Goal: Task Accomplishment & Management: Complete application form

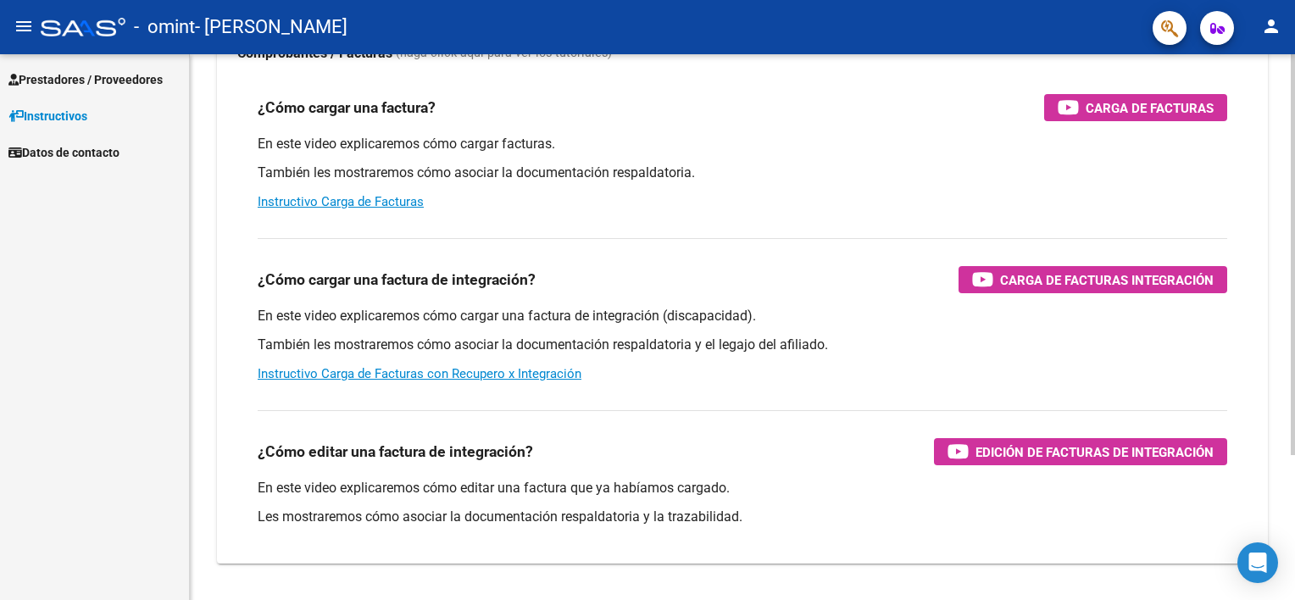
scroll to position [153, 0]
click at [355, 197] on link "Instructivo Carga de Facturas" at bounding box center [341, 201] width 166 height 15
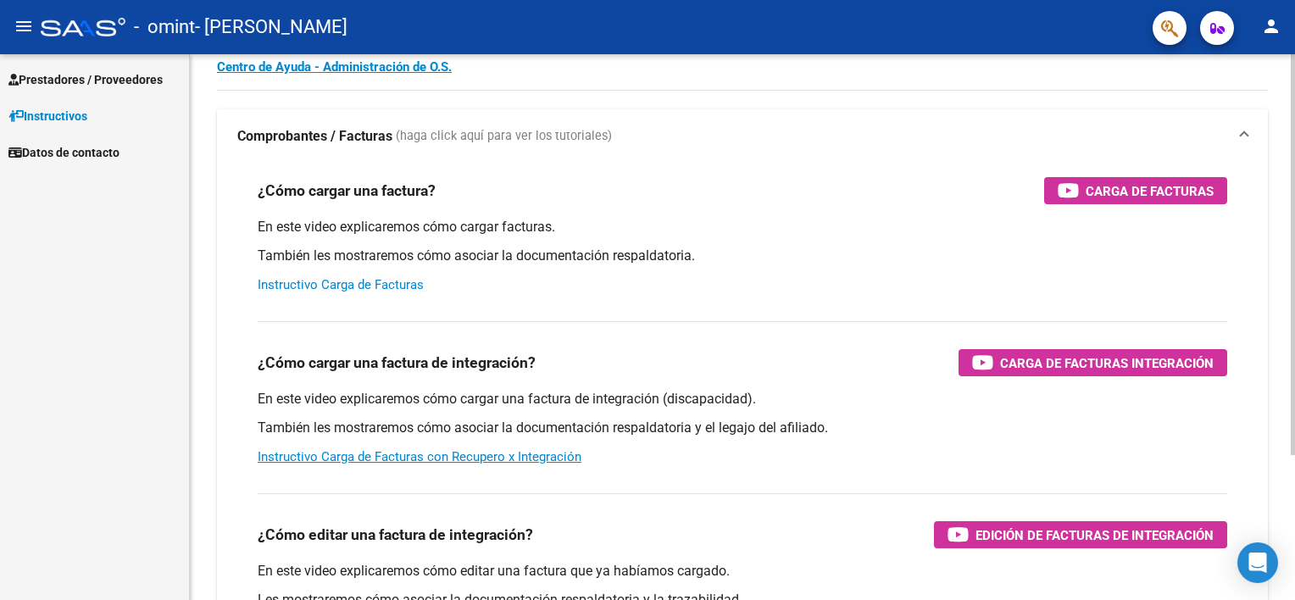
scroll to position [68, 0]
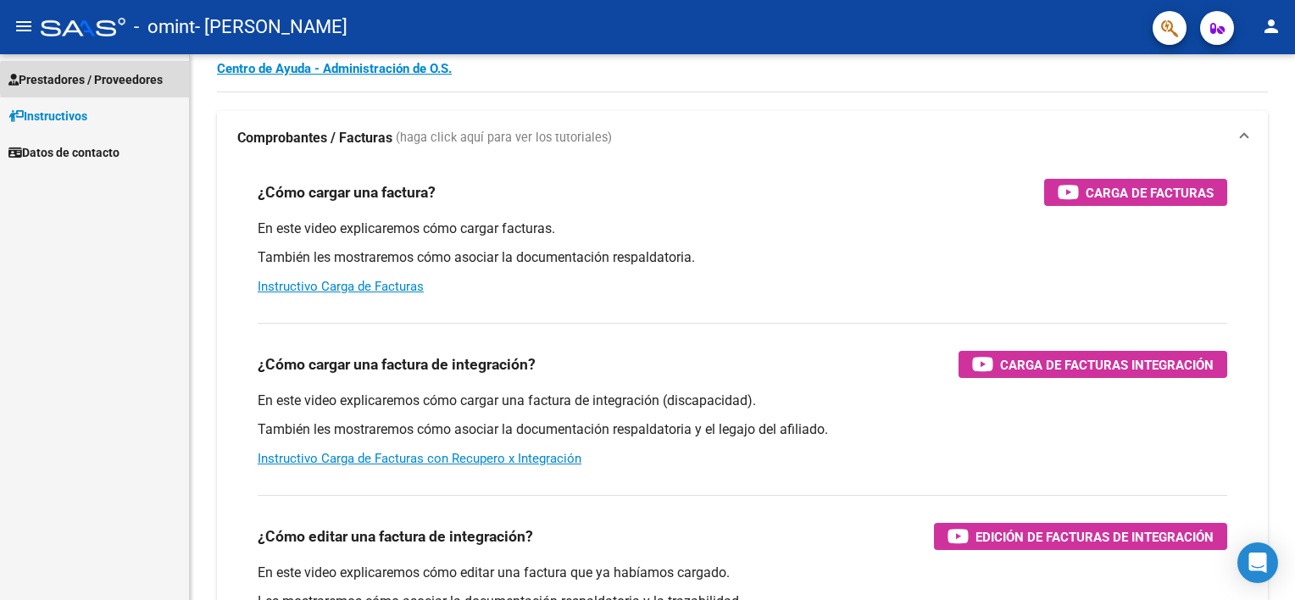
click at [137, 79] on span "Prestadores / Proveedores" at bounding box center [85, 79] width 154 height 19
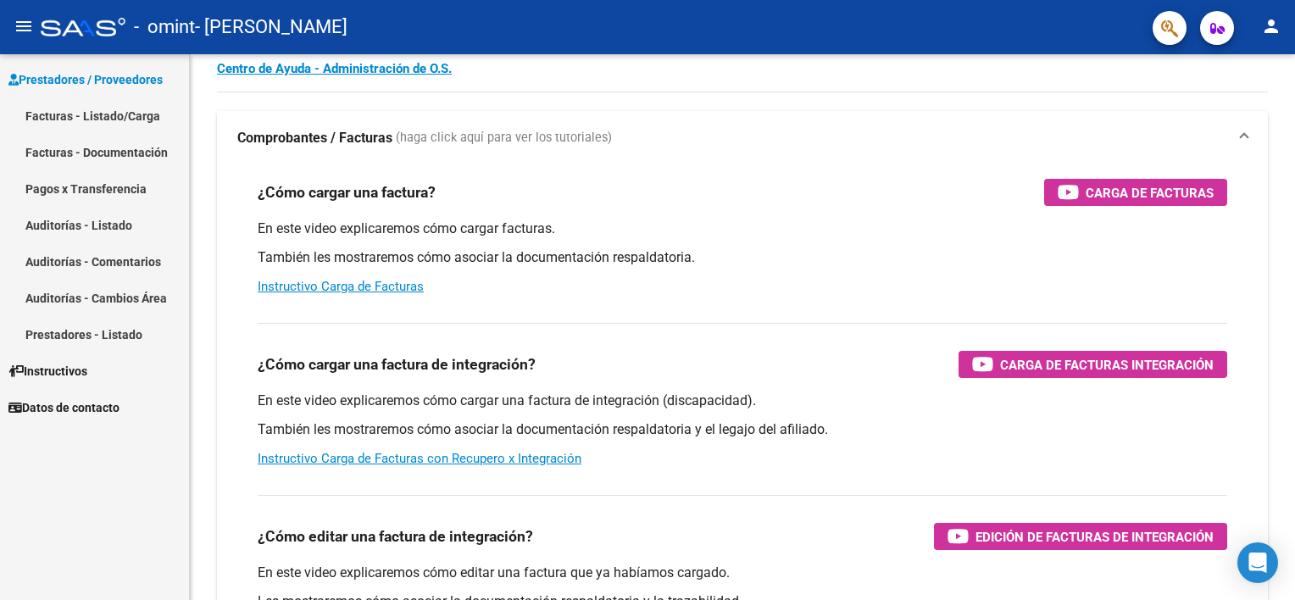
click at [128, 109] on link "Facturas - Listado/Carga" at bounding box center [94, 115] width 189 height 36
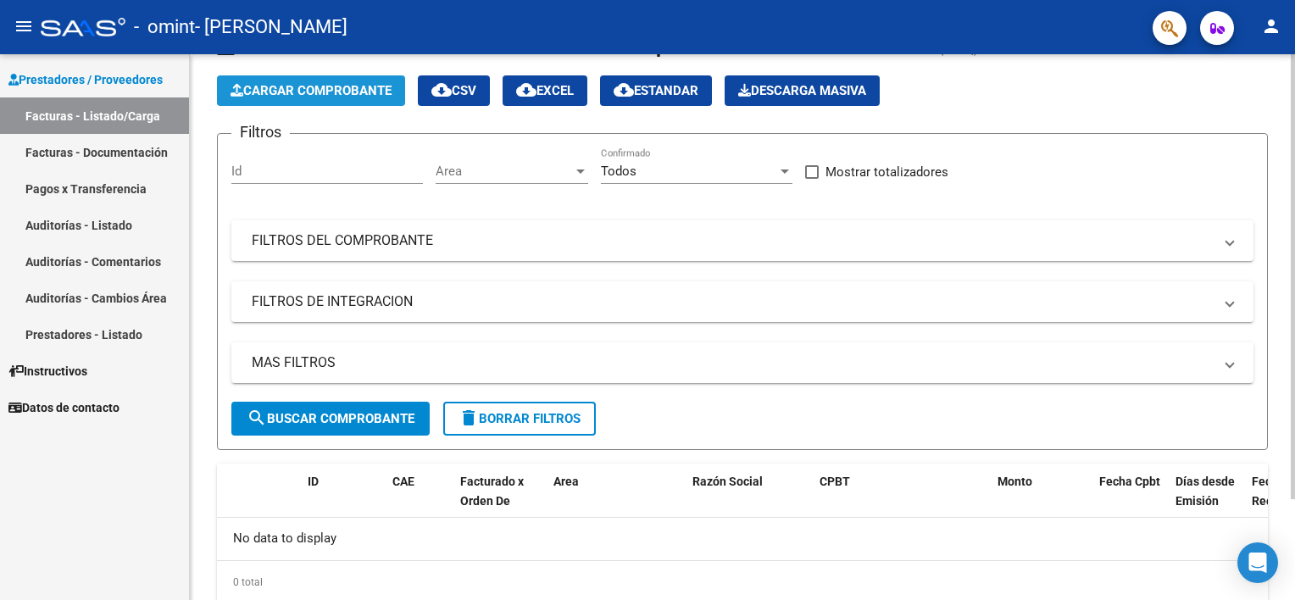
click at [331, 94] on span "Cargar Comprobante" at bounding box center [311, 90] width 161 height 15
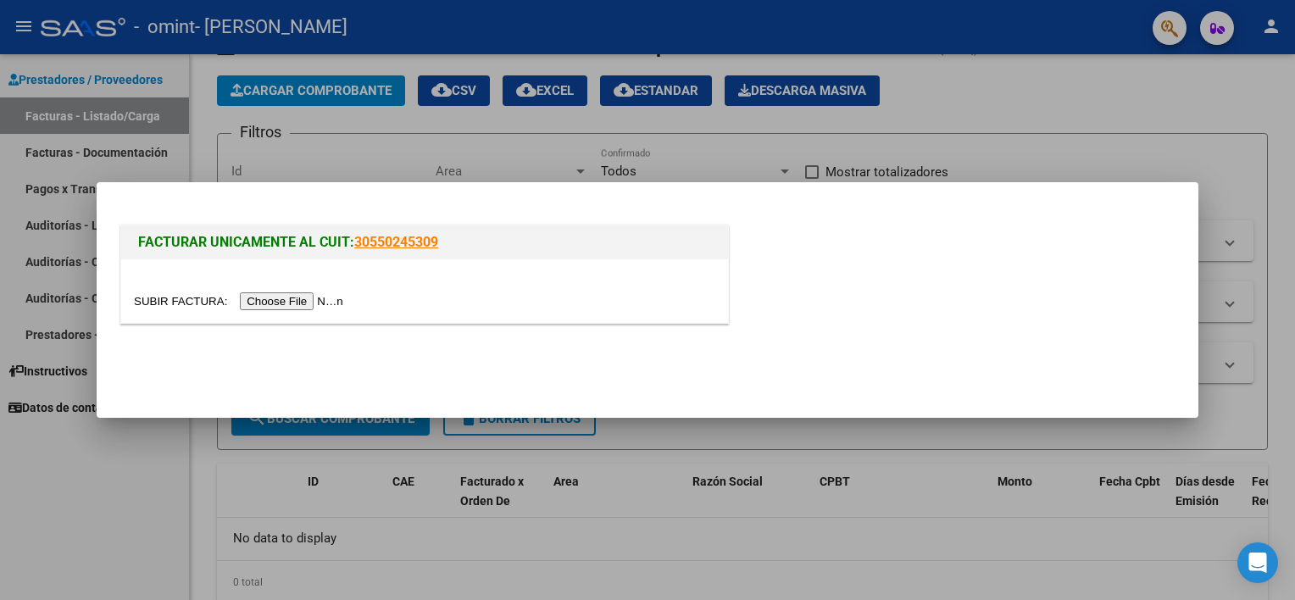
click at [273, 295] on input "file" at bounding box center [241, 301] width 214 height 18
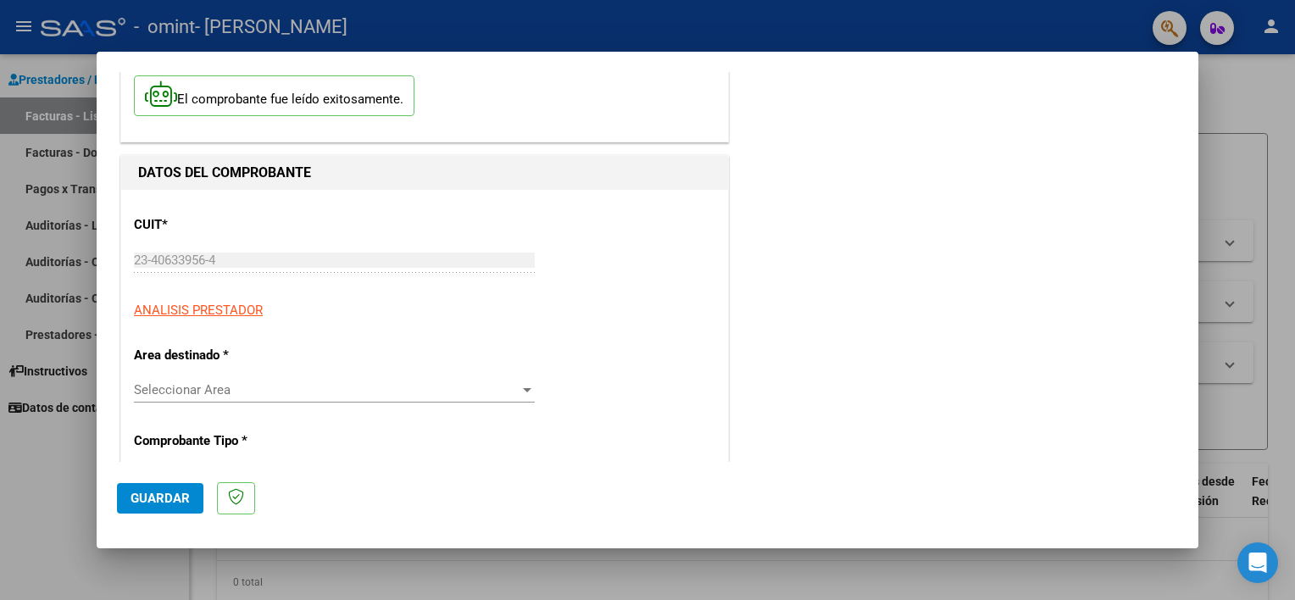
scroll to position [166, 0]
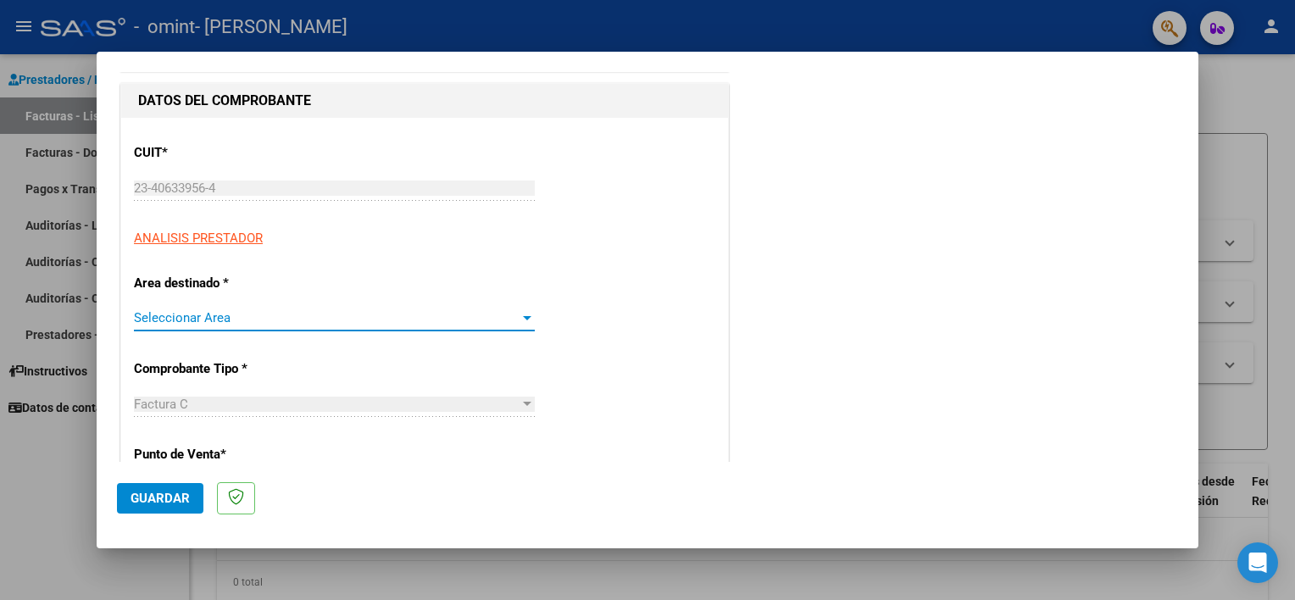
click at [342, 315] on span "Seleccionar Area" at bounding box center [327, 317] width 386 height 15
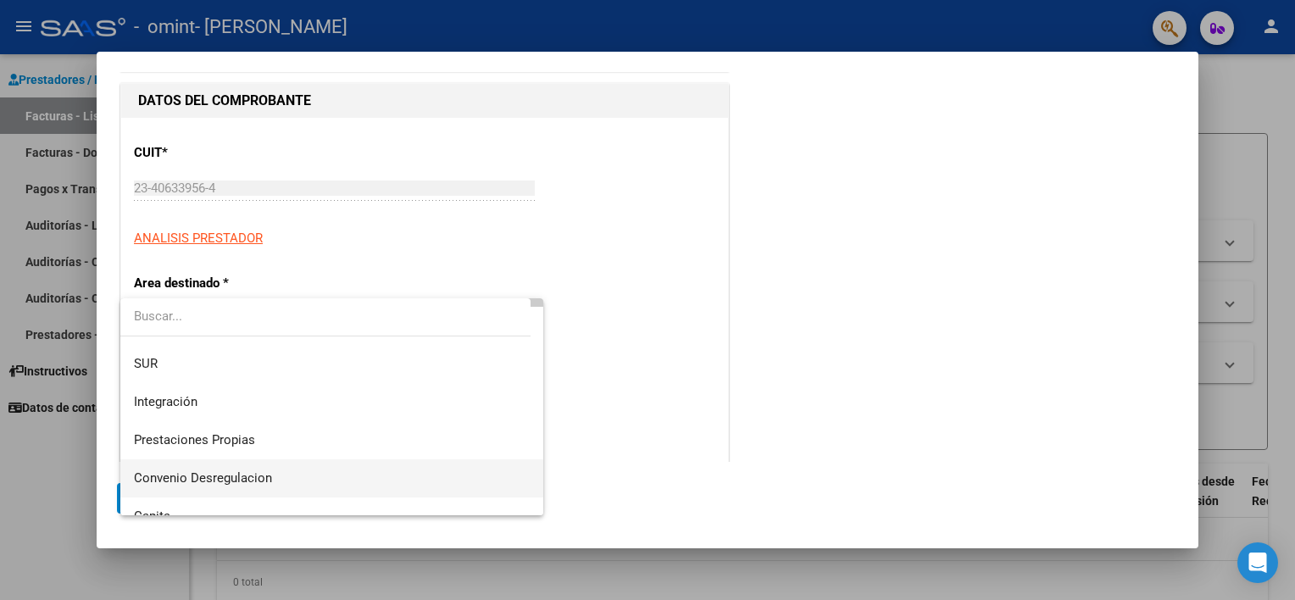
scroll to position [0, 0]
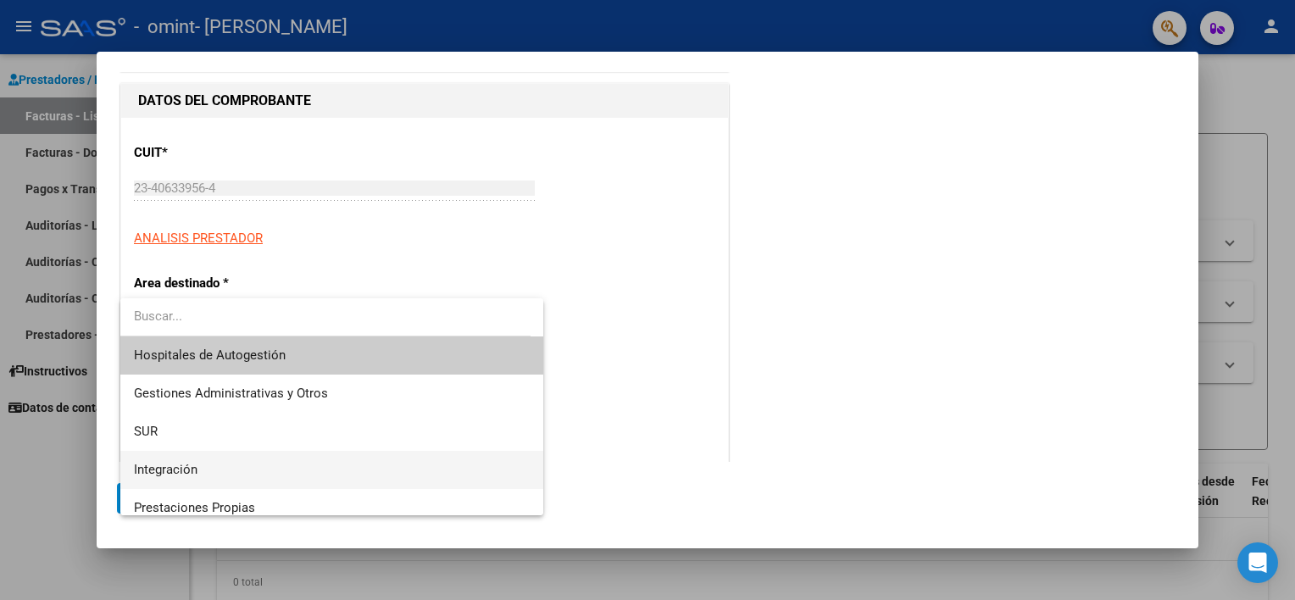
click at [284, 471] on span "Integración" at bounding box center [332, 470] width 397 height 38
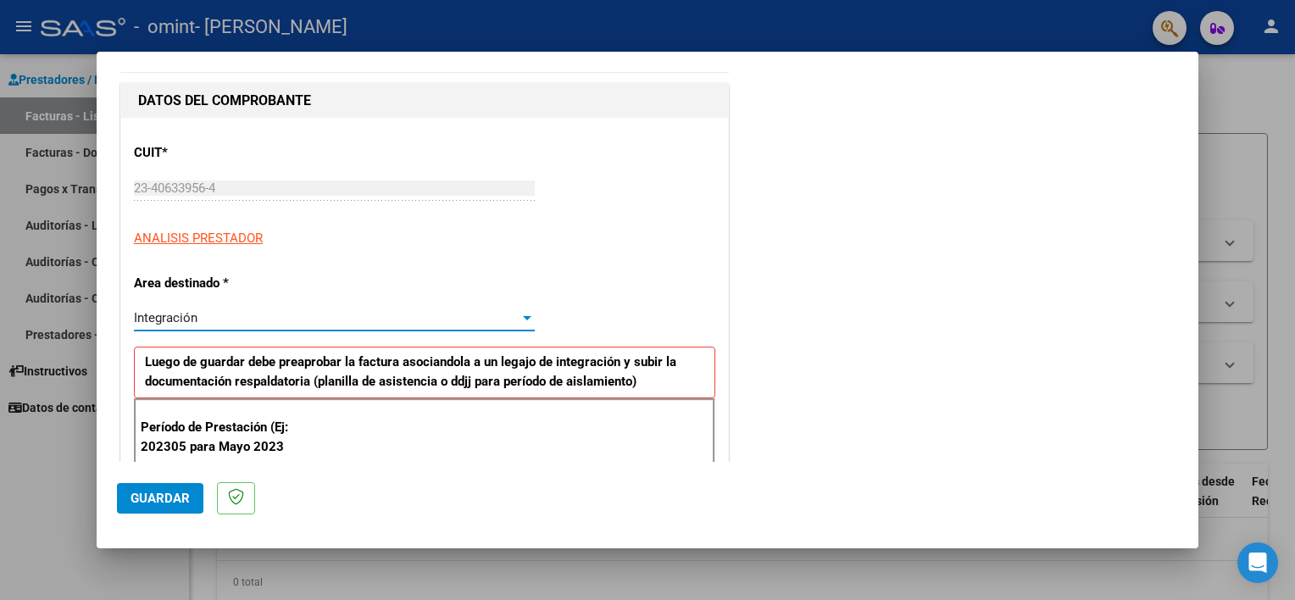
click at [231, 319] on div "Integración" at bounding box center [327, 317] width 386 height 15
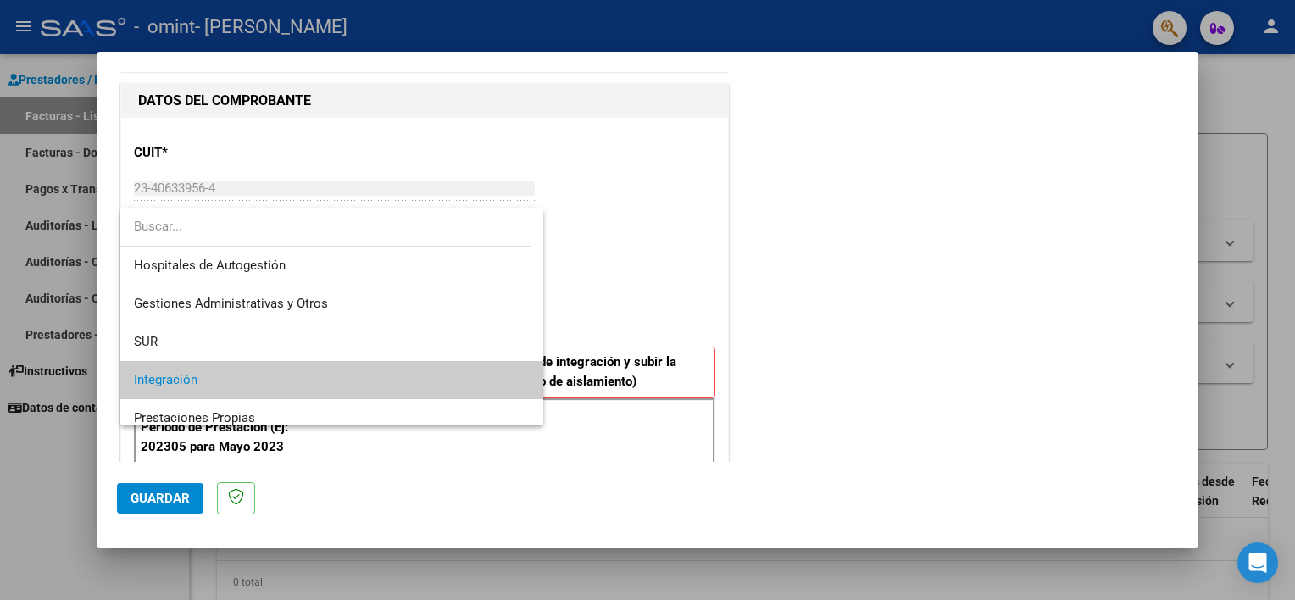
click at [615, 222] on div at bounding box center [647, 300] width 1295 height 600
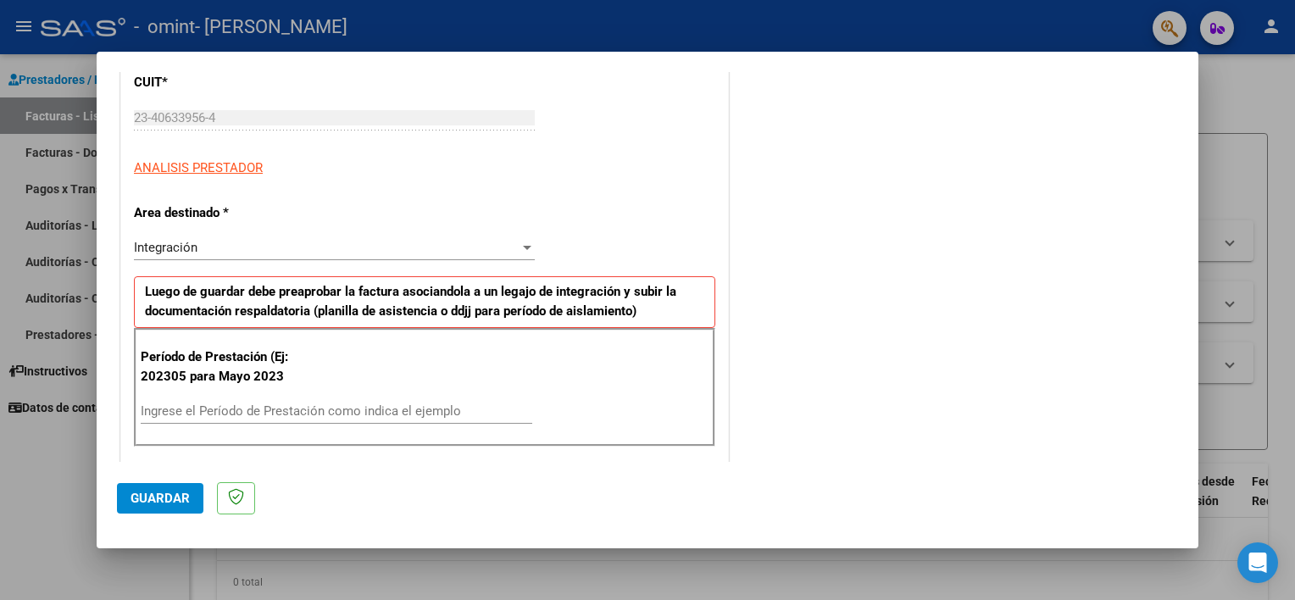
scroll to position [239, 0]
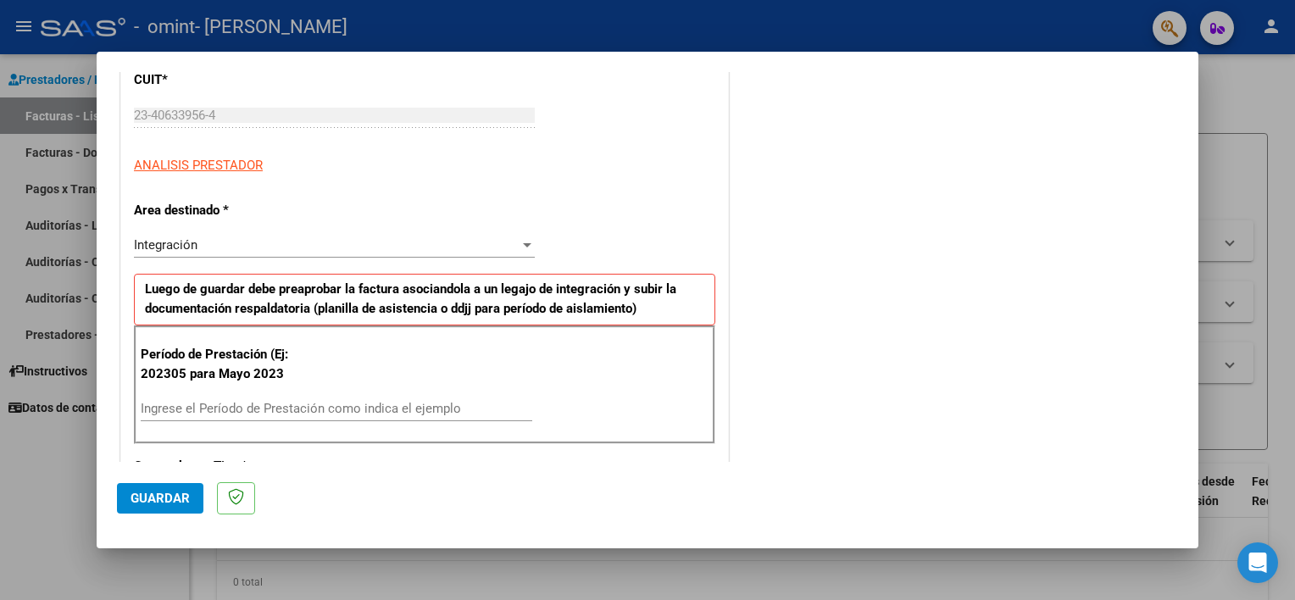
click at [505, 233] on div "Integración Seleccionar Area" at bounding box center [334, 244] width 401 height 25
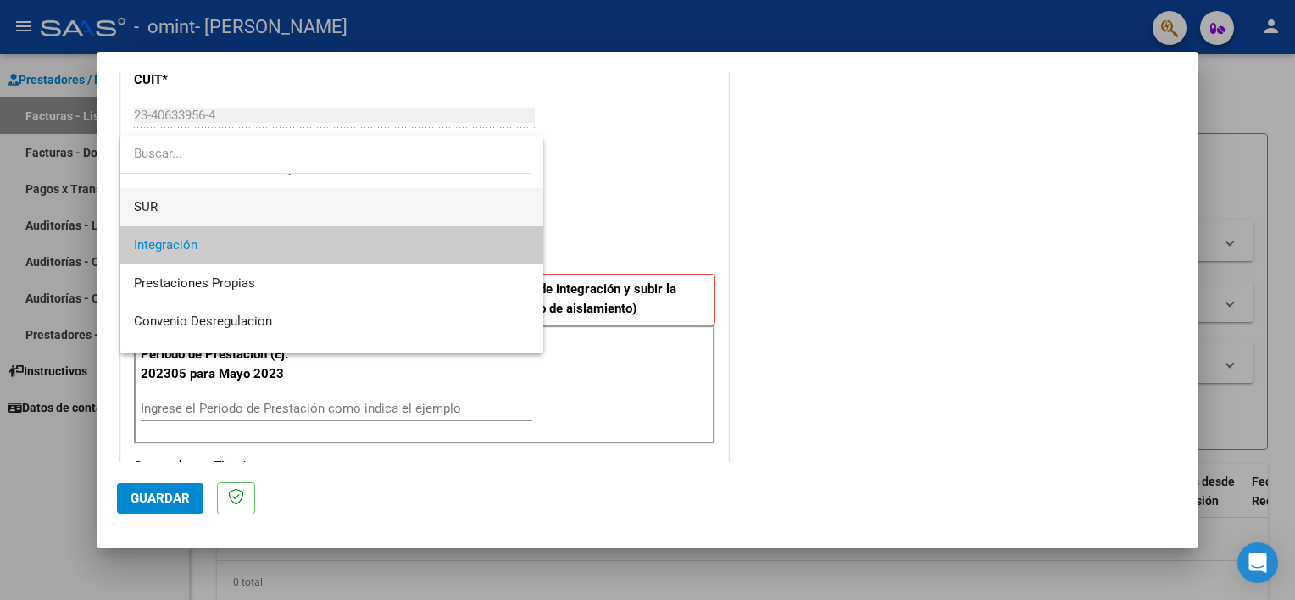
scroll to position [0, 0]
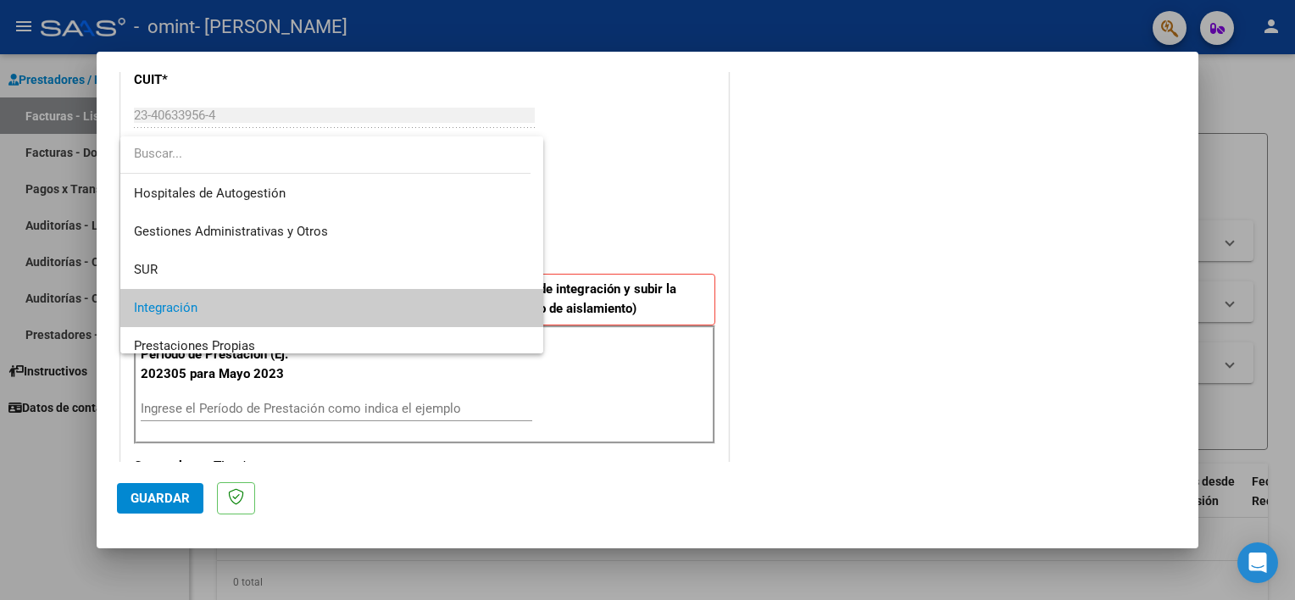
click at [660, 187] on div at bounding box center [647, 300] width 1295 height 600
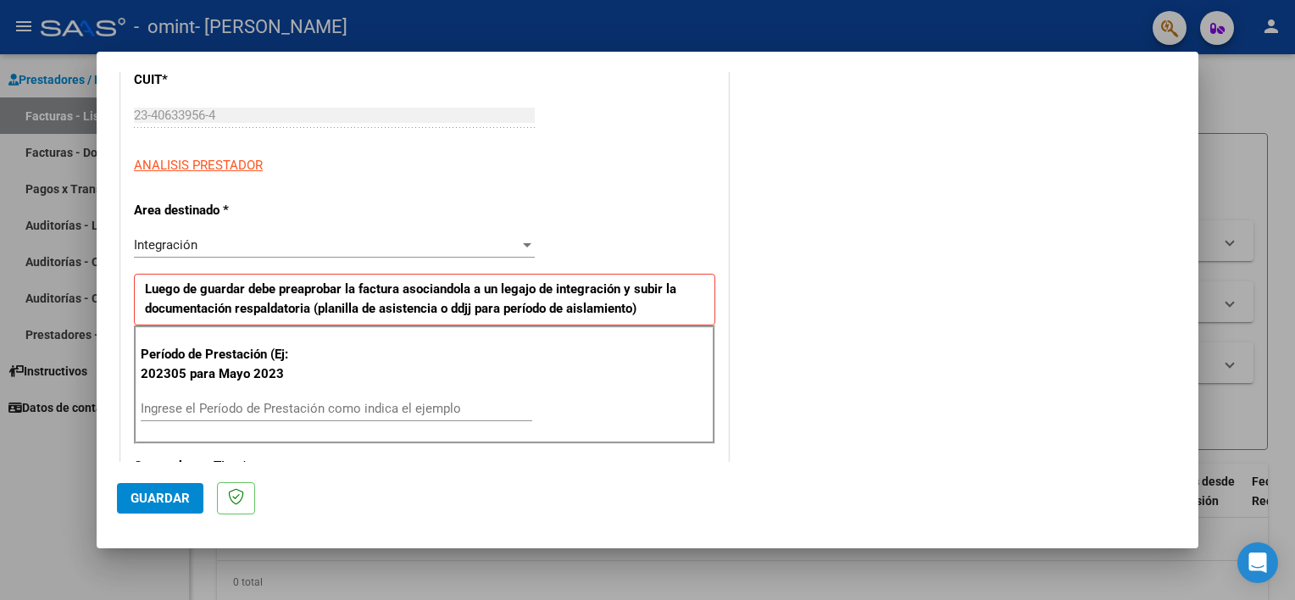
click at [502, 232] on div "Integración Seleccionar Area" at bounding box center [334, 244] width 401 height 25
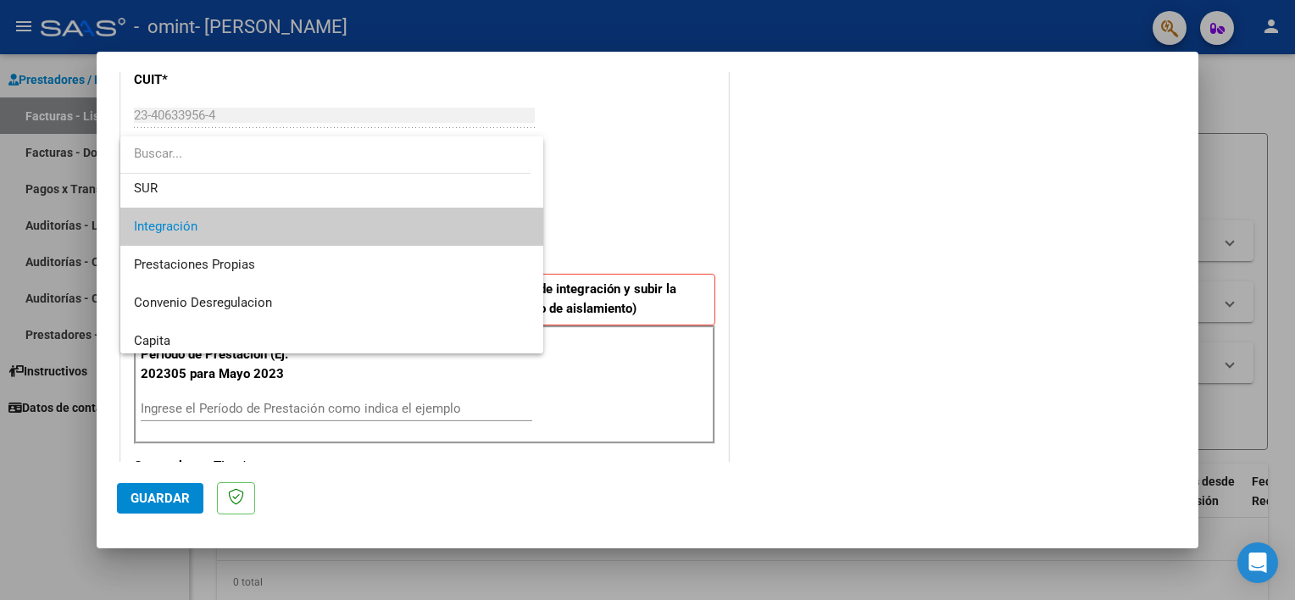
scroll to position [81, 0]
click at [340, 275] on span "Prestaciones Propias" at bounding box center [332, 265] width 397 height 38
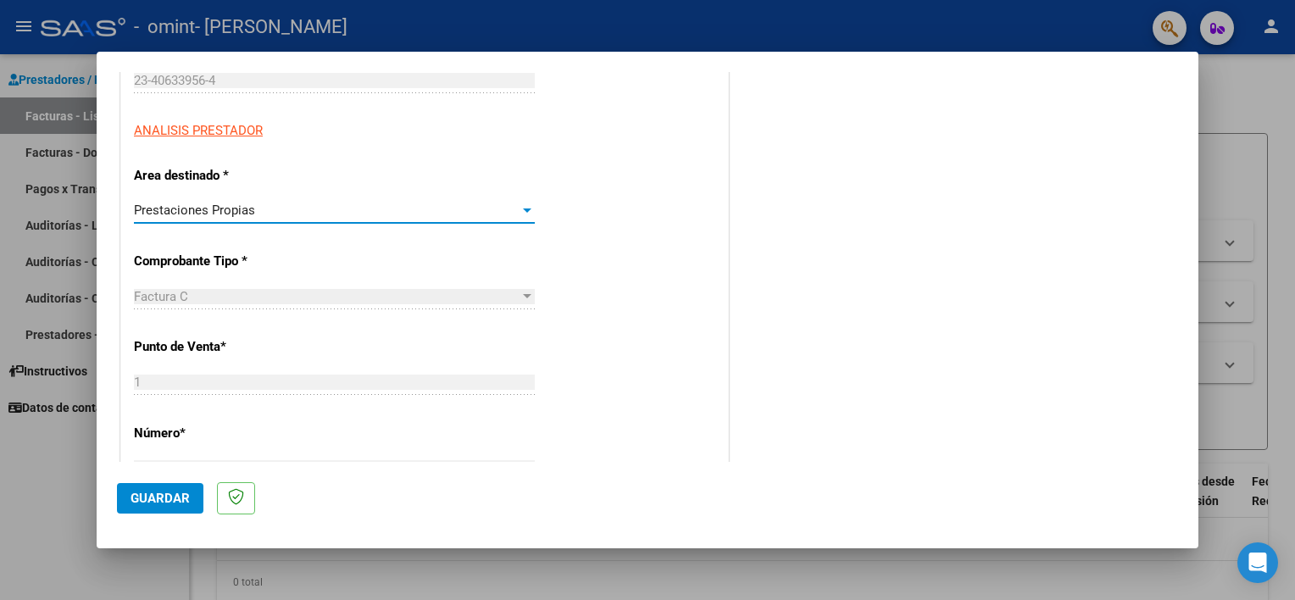
scroll to position [192, 0]
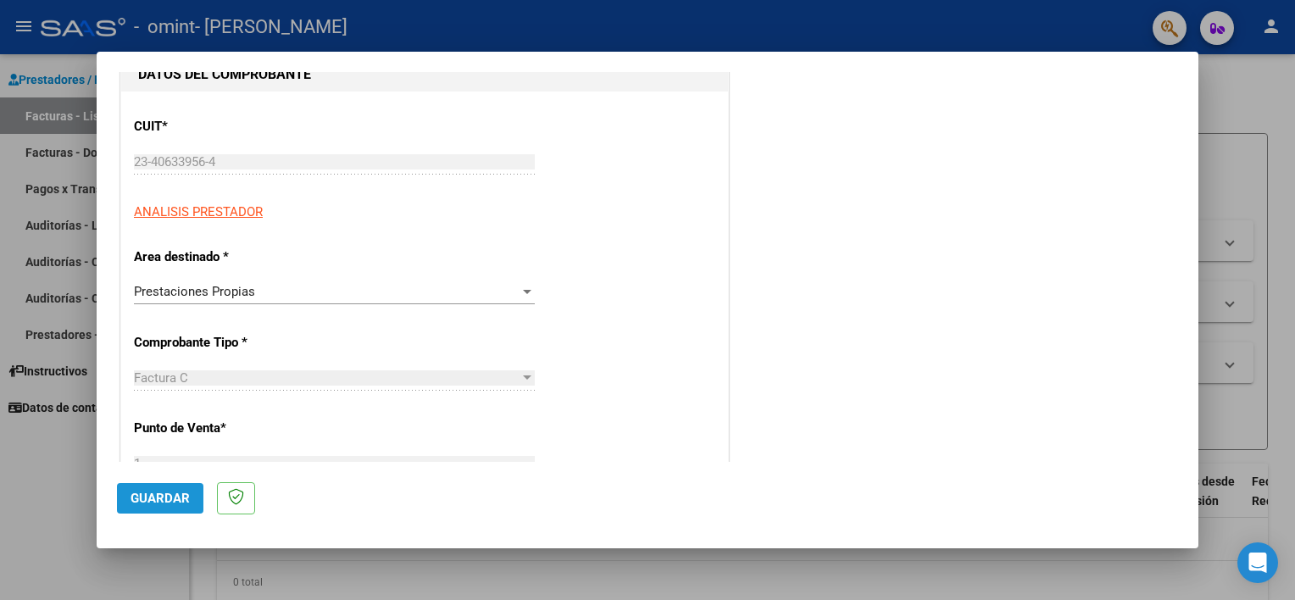
click at [123, 486] on button "Guardar" at bounding box center [160, 498] width 86 height 31
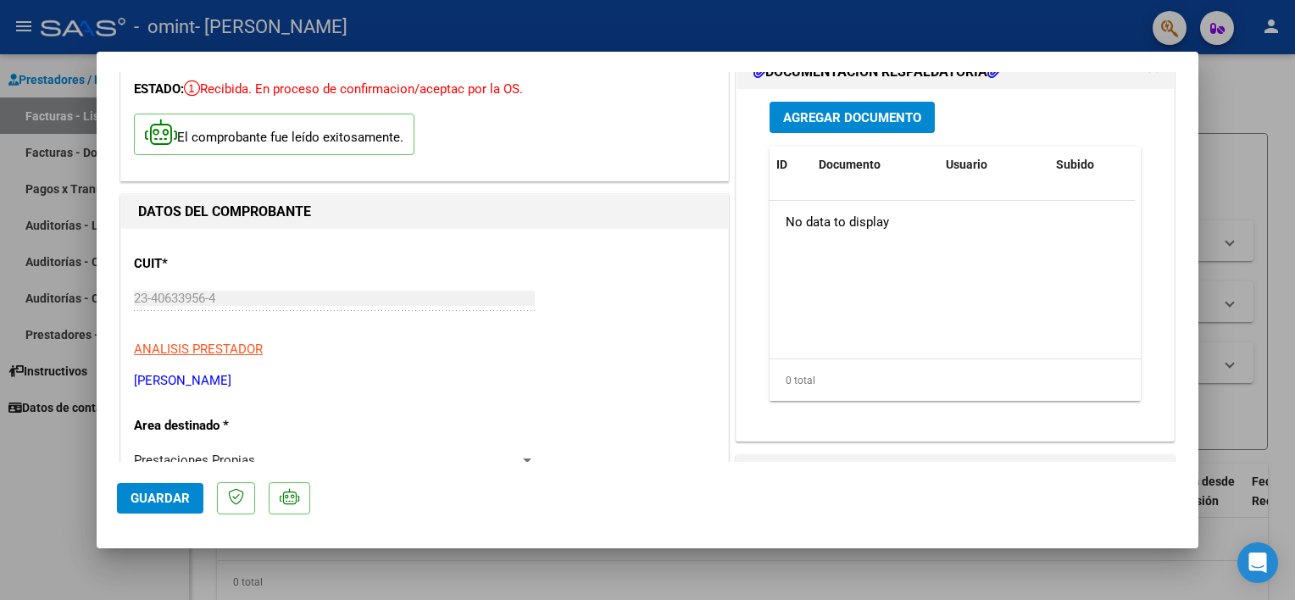
scroll to position [0, 0]
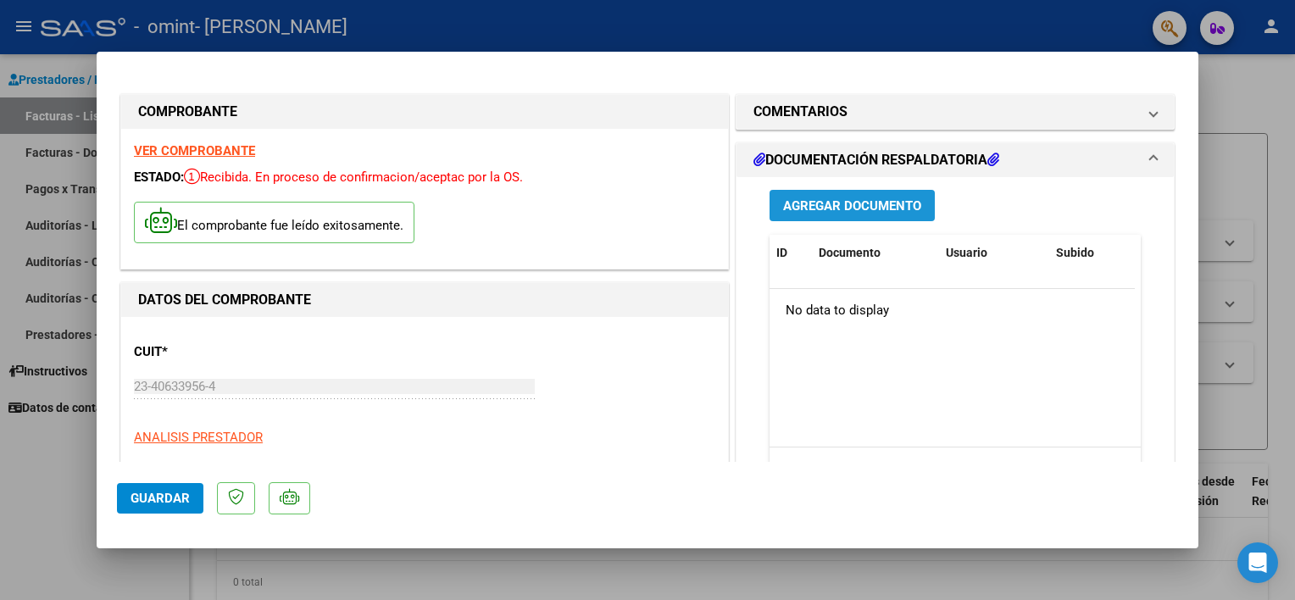
click at [867, 213] on span "Agregar Documento" at bounding box center [852, 205] width 138 height 15
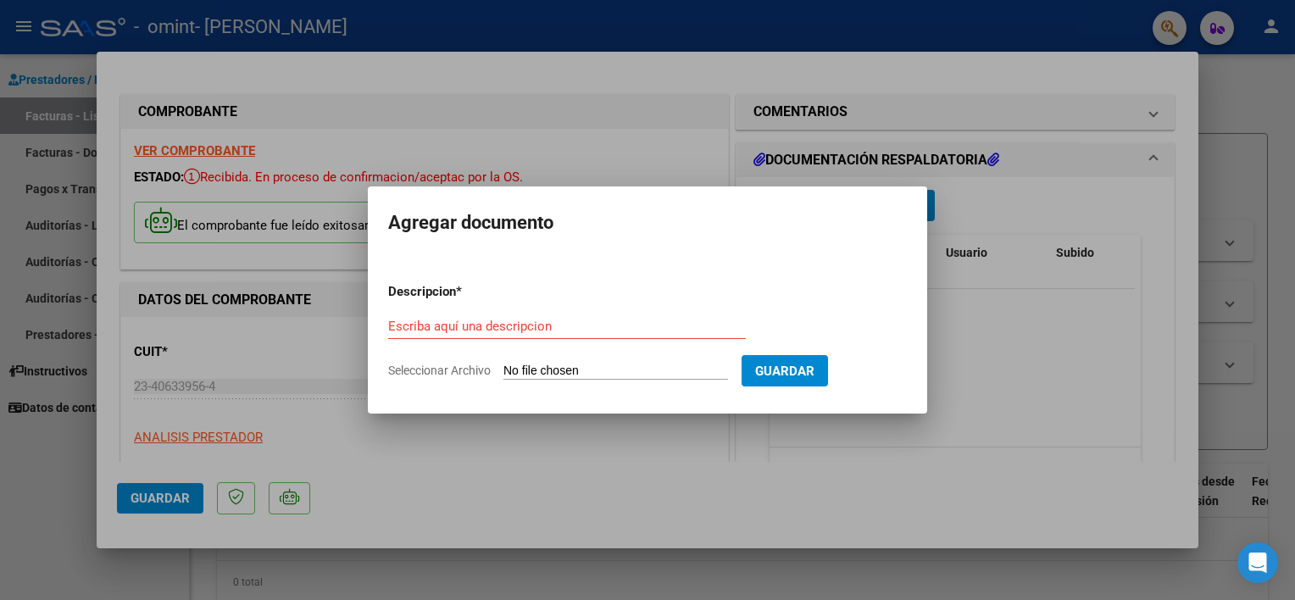
click at [665, 372] on input "Seleccionar Archivo" at bounding box center [616, 372] width 225 height 16
type input "C:\fakepath\Luciano D asis jun25.jpg"
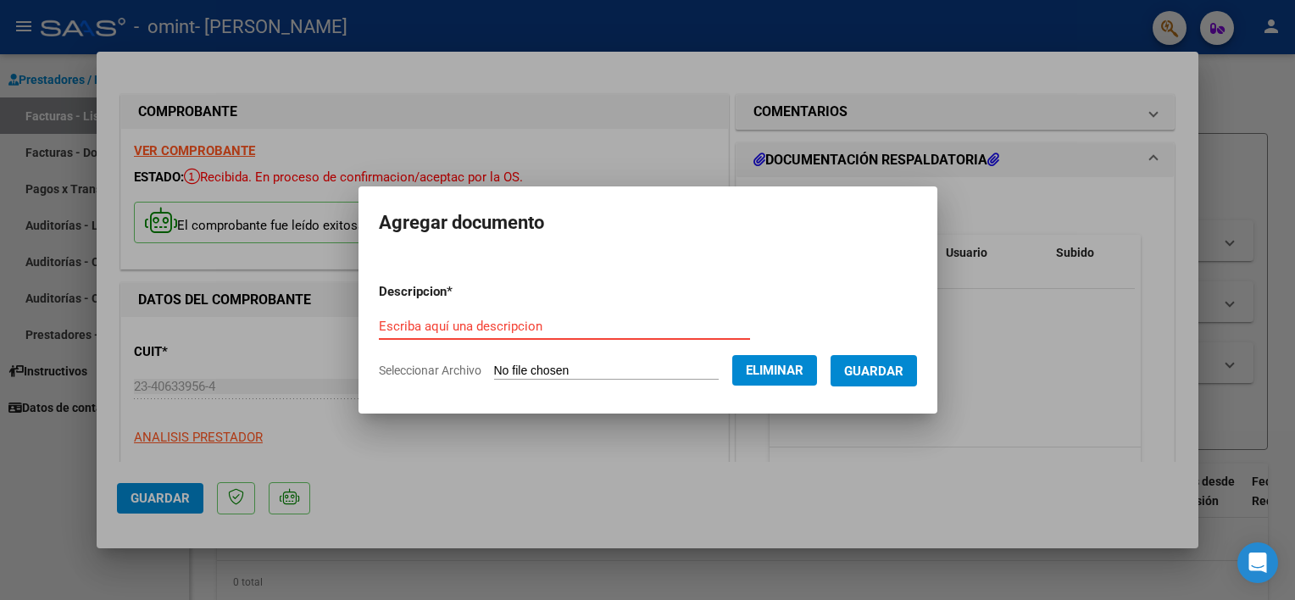
click at [490, 326] on input "Escriba aquí una descripcion" at bounding box center [564, 326] width 371 height 15
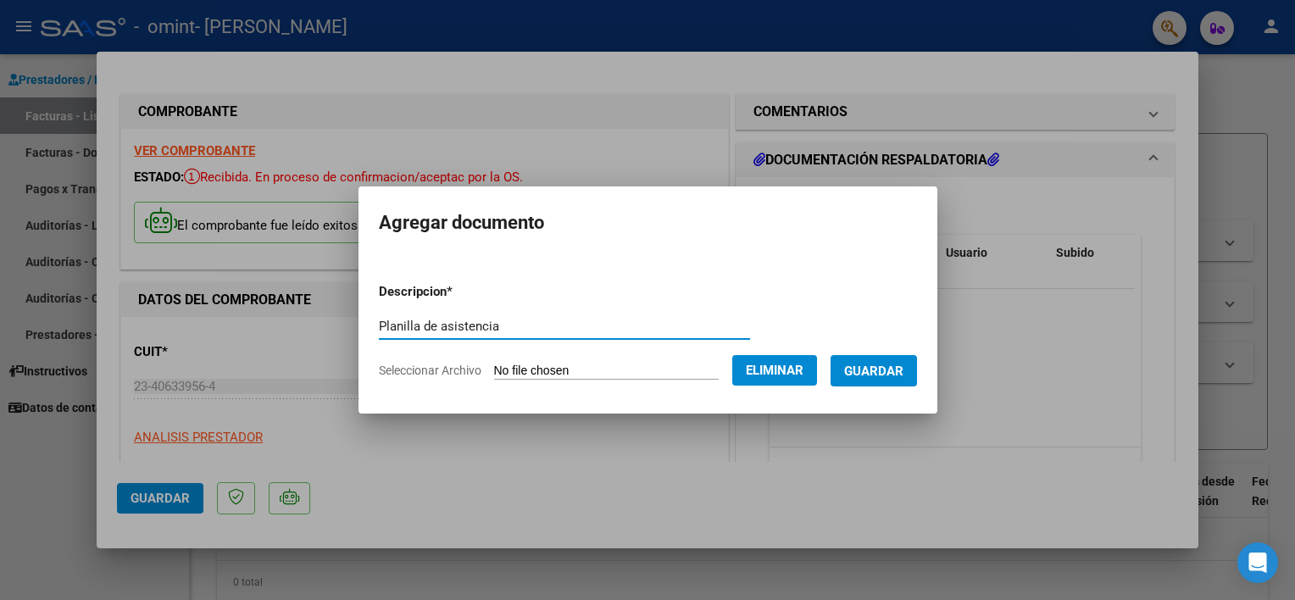
type input "Planilla de asistencia"
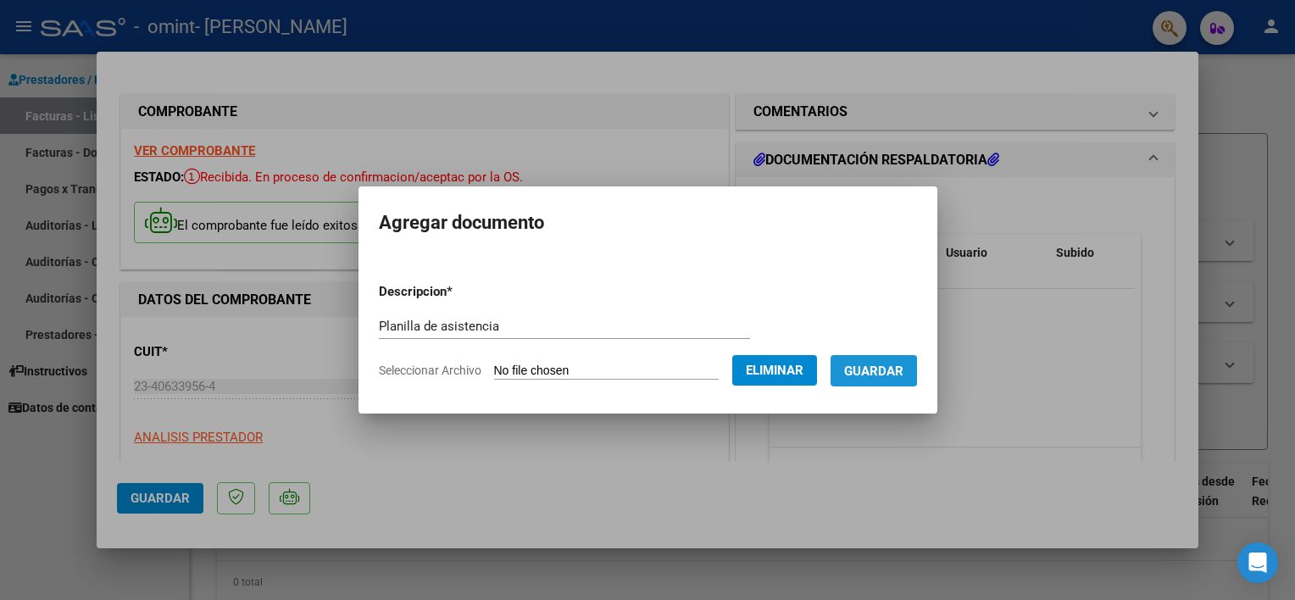
click at [868, 378] on span "Guardar" at bounding box center [873, 371] width 59 height 15
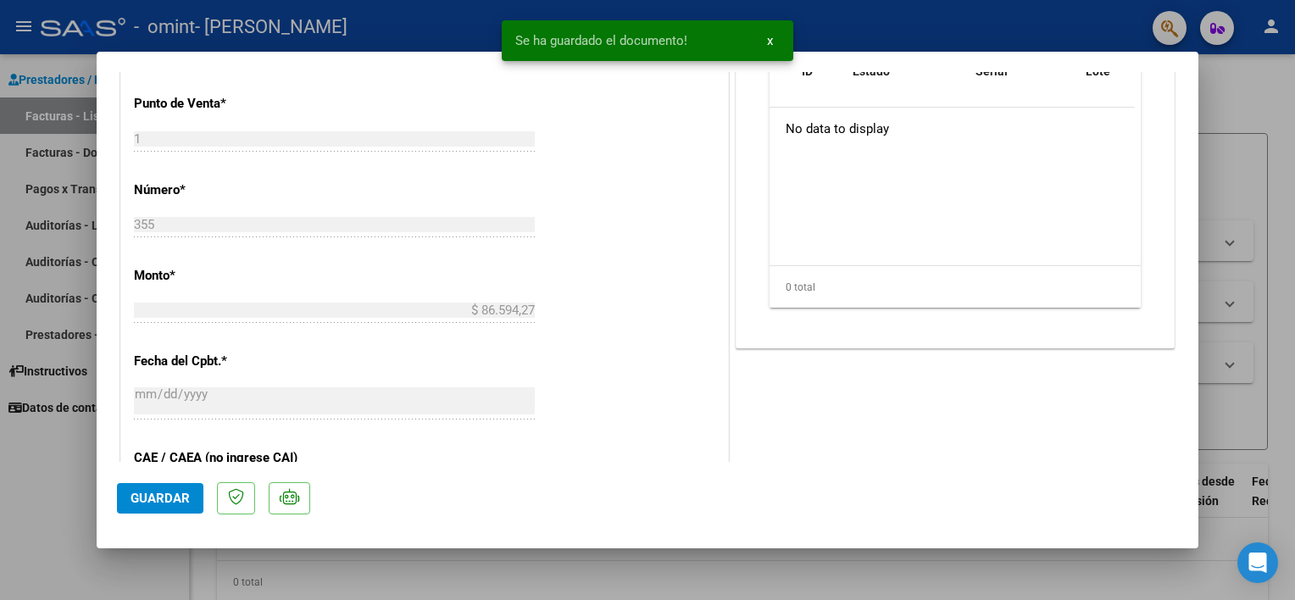
scroll to position [582, 0]
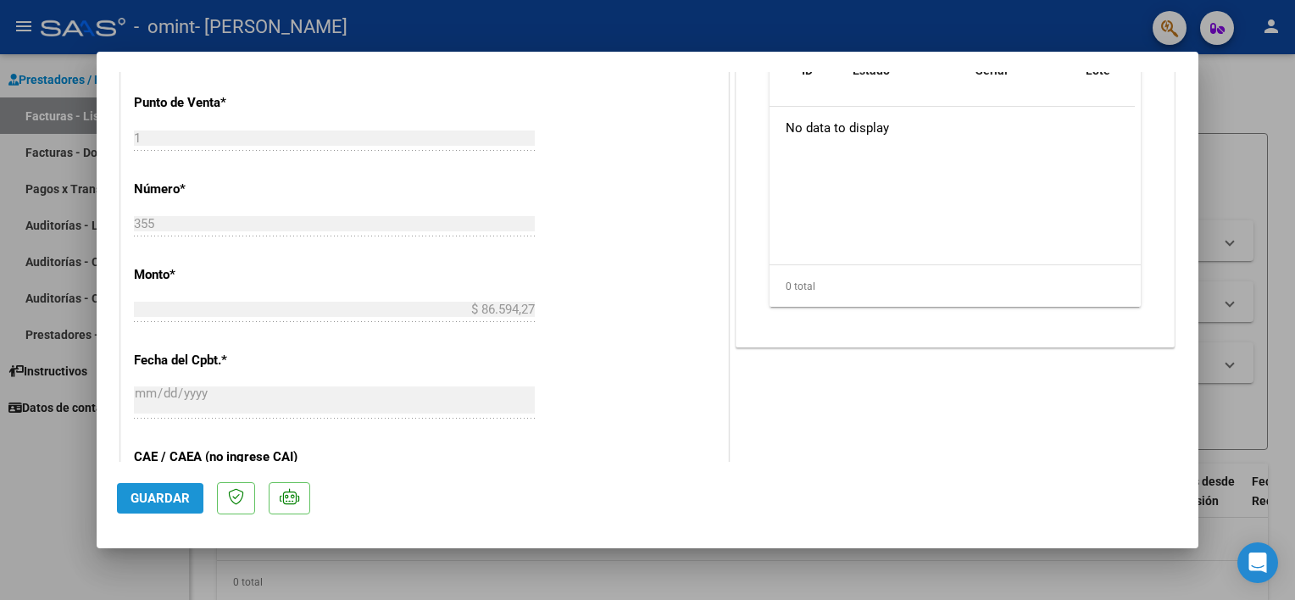
click at [143, 504] on span "Guardar" at bounding box center [160, 498] width 59 height 15
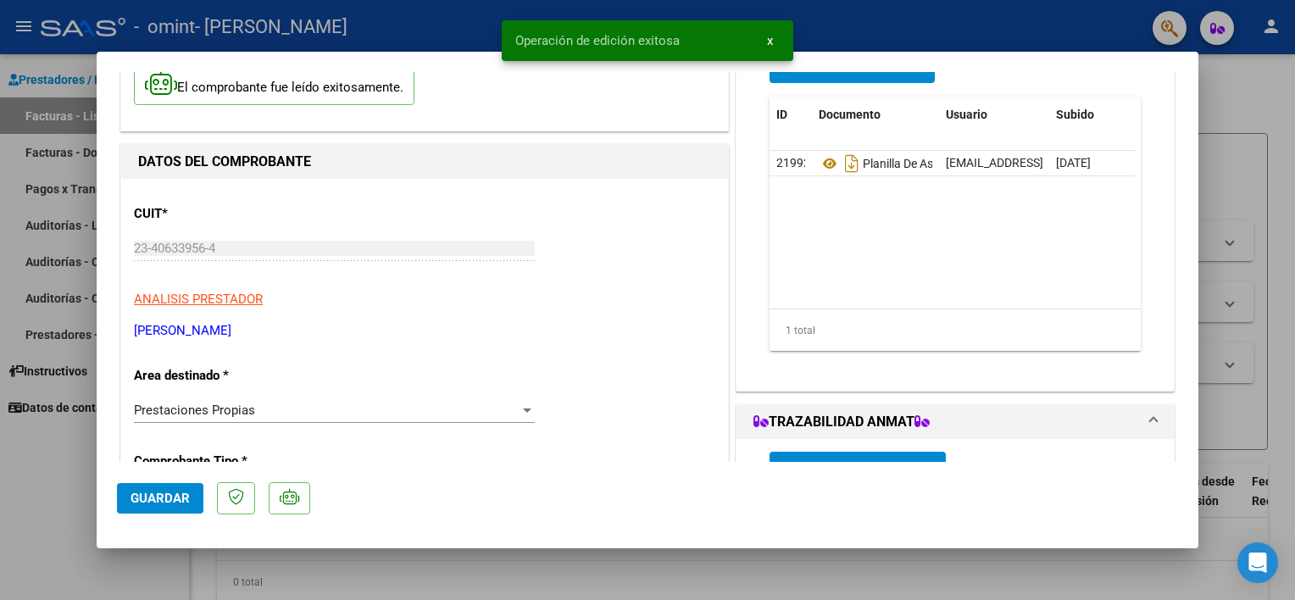
scroll to position [0, 0]
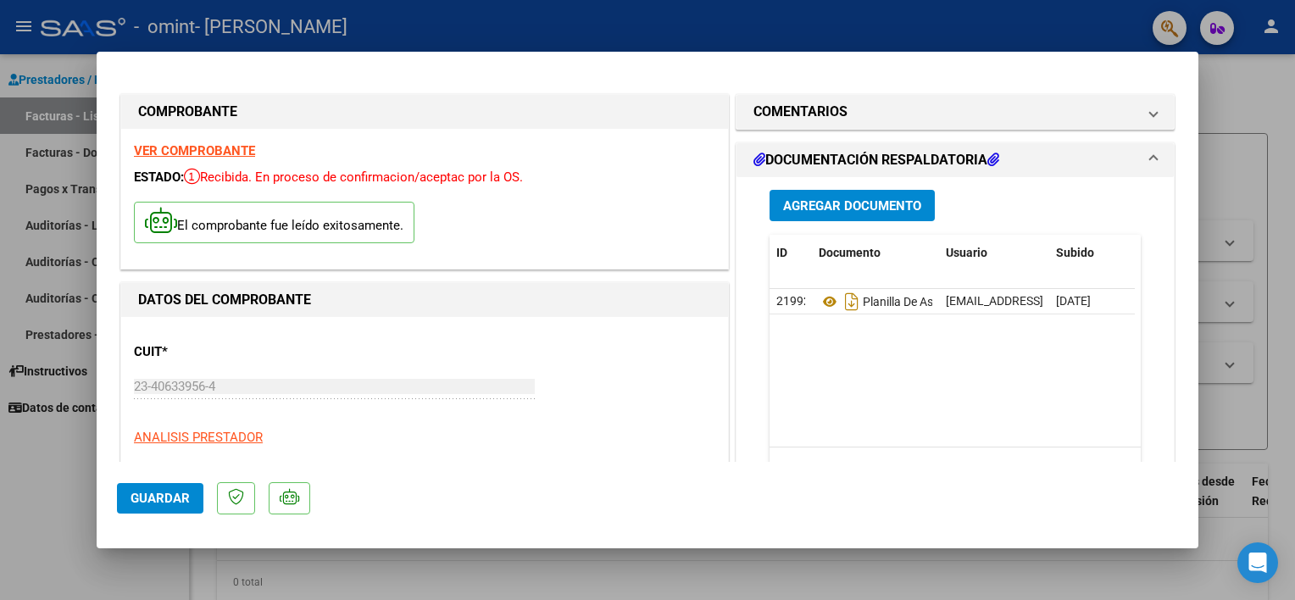
click at [1259, 221] on div at bounding box center [647, 300] width 1295 height 600
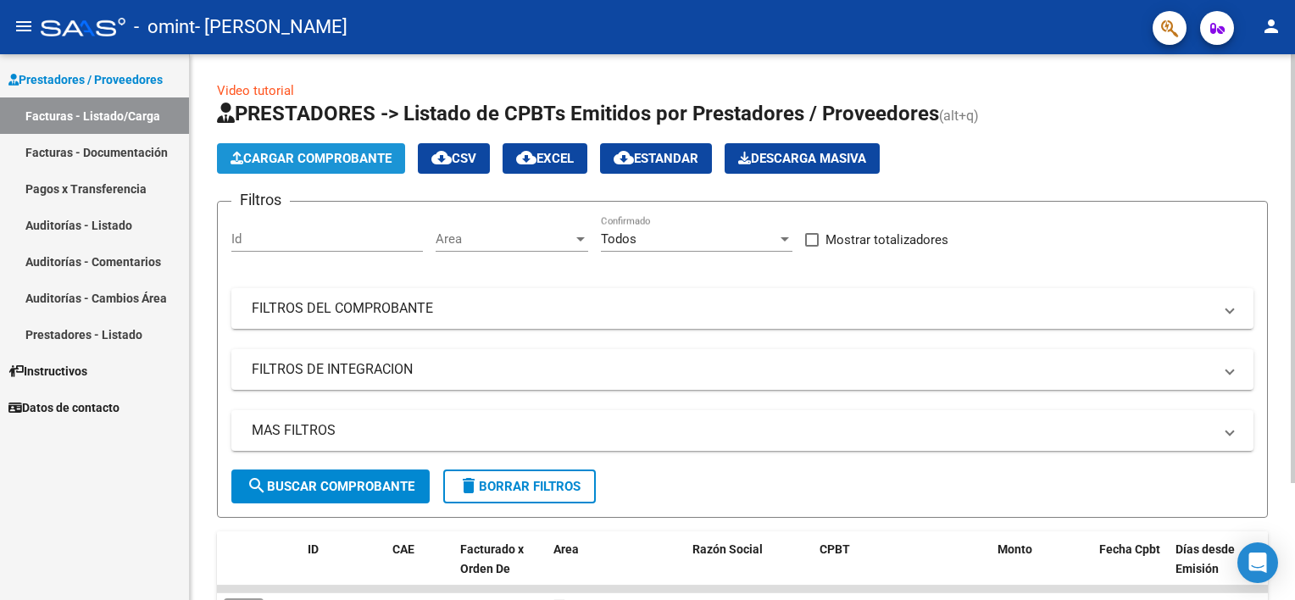
click at [359, 164] on span "Cargar Comprobante" at bounding box center [311, 158] width 161 height 15
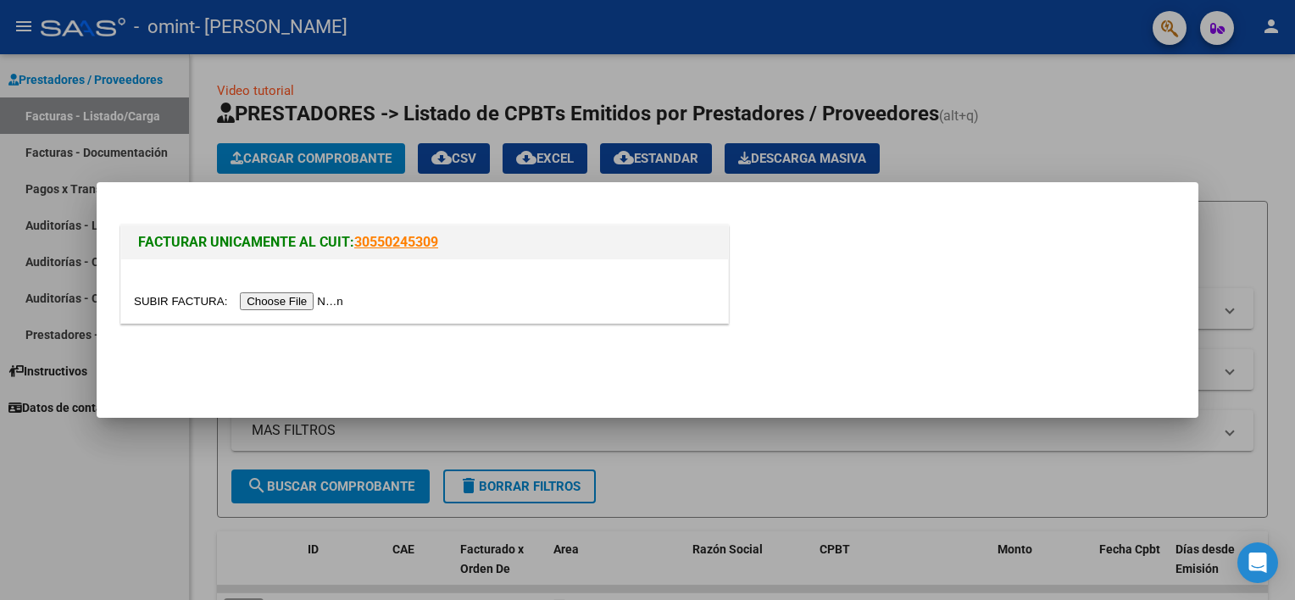
click at [275, 298] on input "file" at bounding box center [241, 301] width 214 height 18
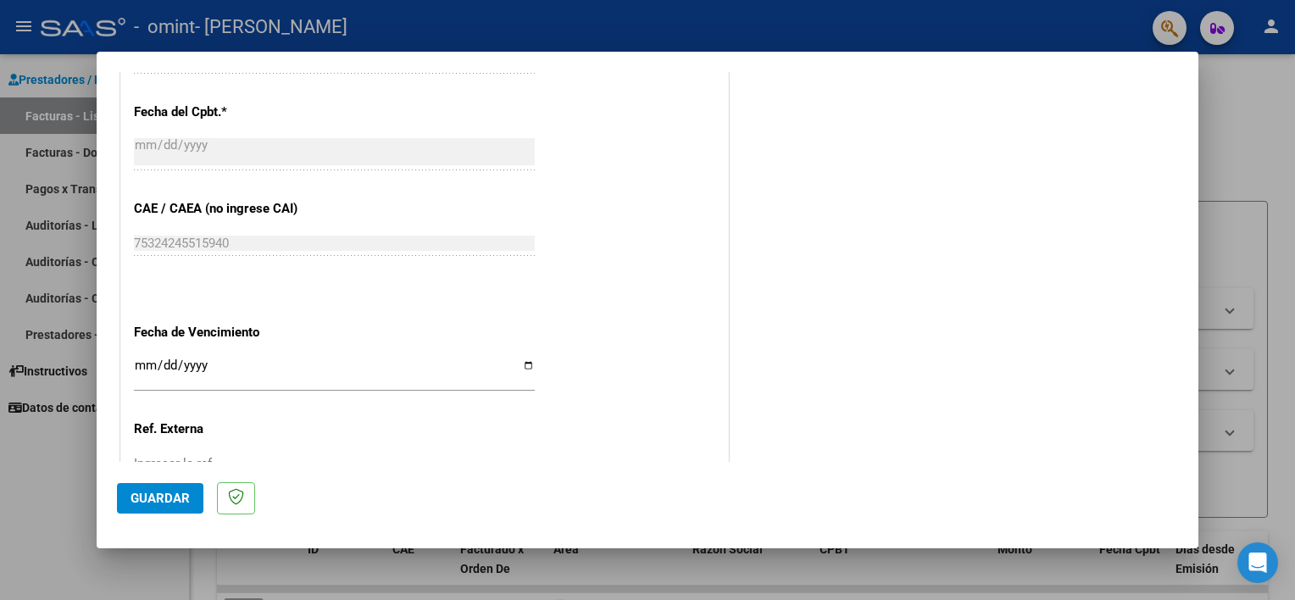
scroll to position [899, 0]
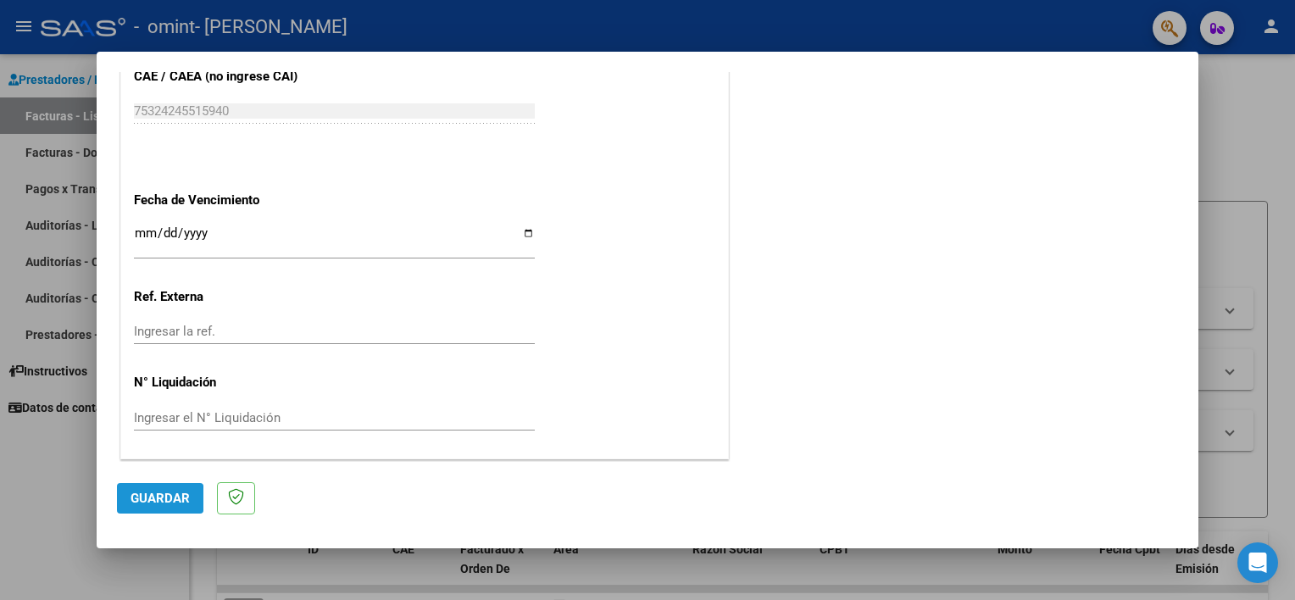
click at [139, 499] on span "Guardar" at bounding box center [160, 498] width 59 height 15
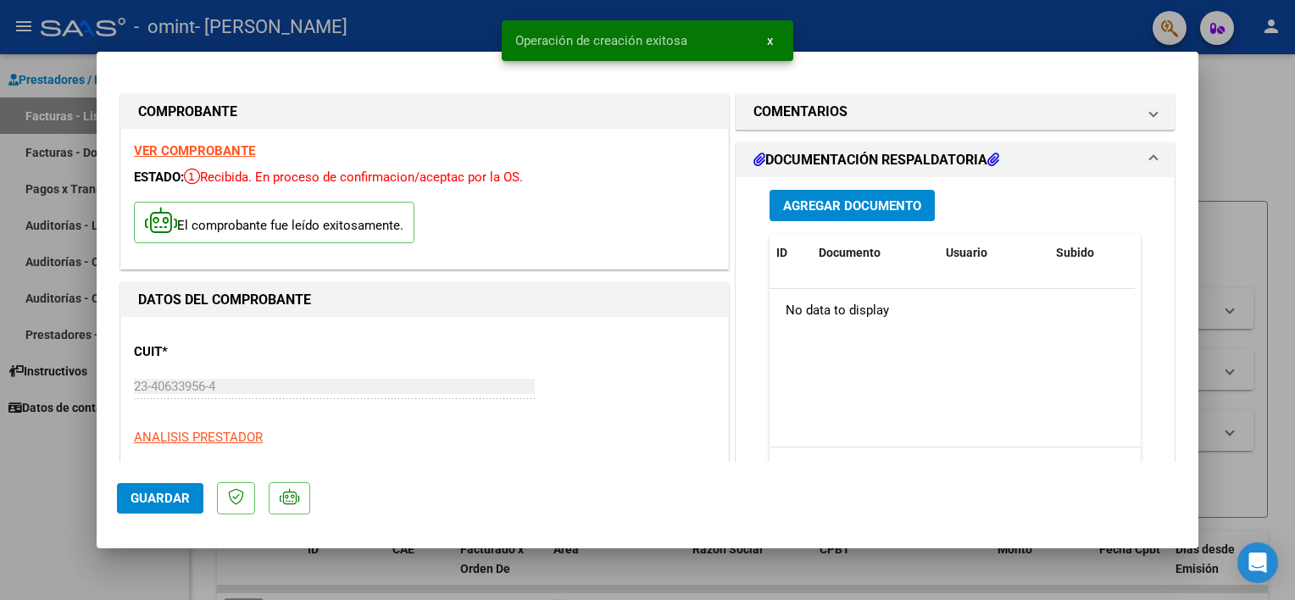
click at [847, 206] on span "Agregar Documento" at bounding box center [852, 205] width 138 height 15
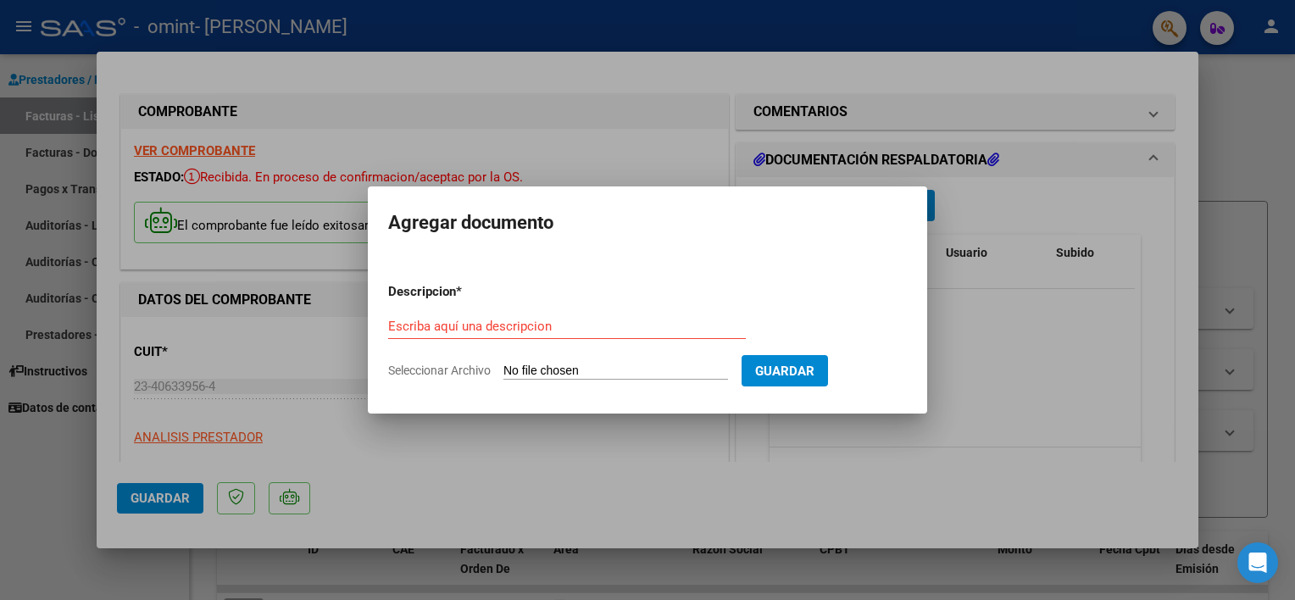
click at [543, 370] on input "Seleccionar Archivo" at bounding box center [616, 372] width 225 height 16
type input "C:\fakepath\Luciano D asis jul25.jpg"
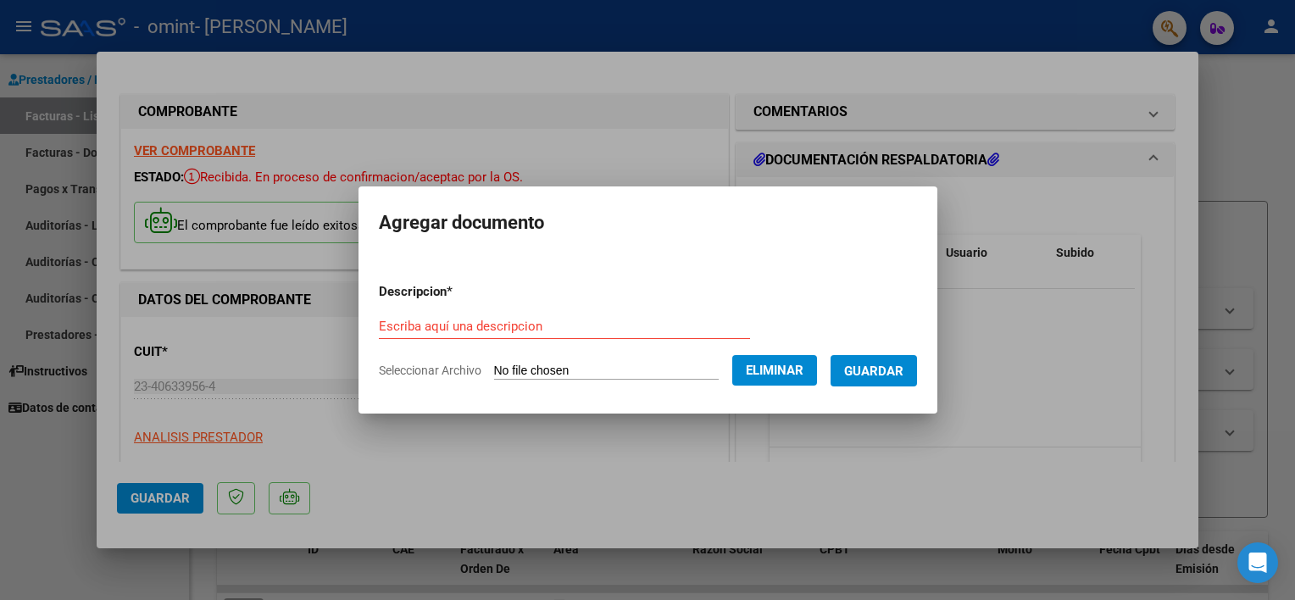
click at [511, 316] on div "Escriba aquí una descripcion" at bounding box center [564, 326] width 371 height 25
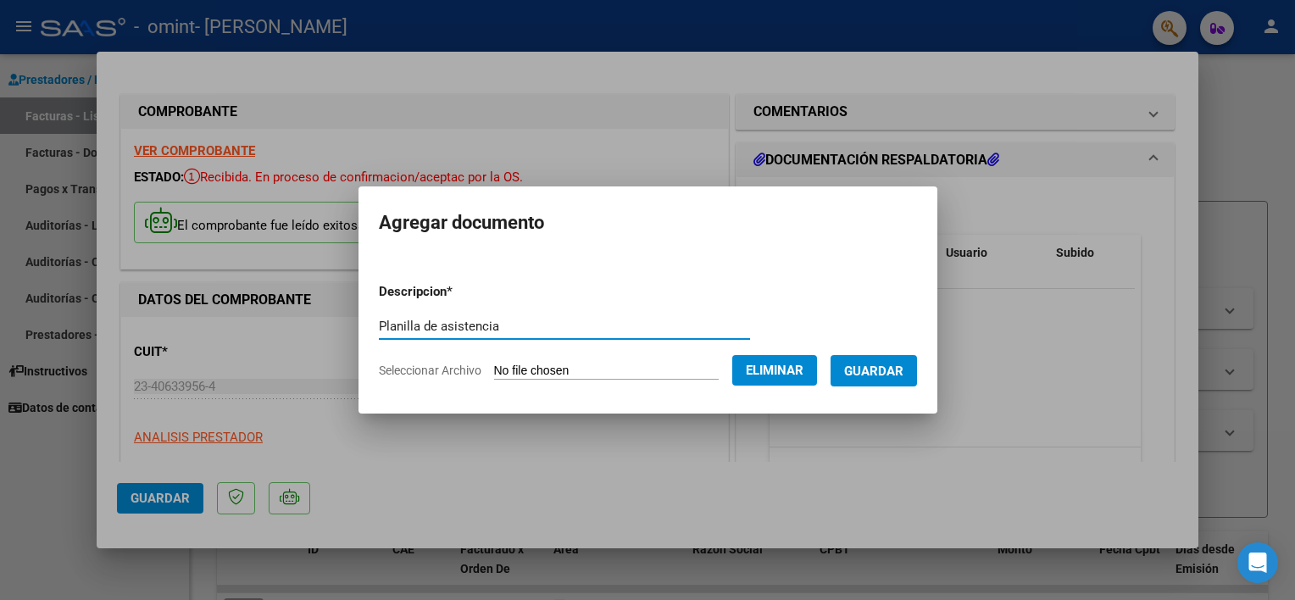
type input "Planilla de asistencia"
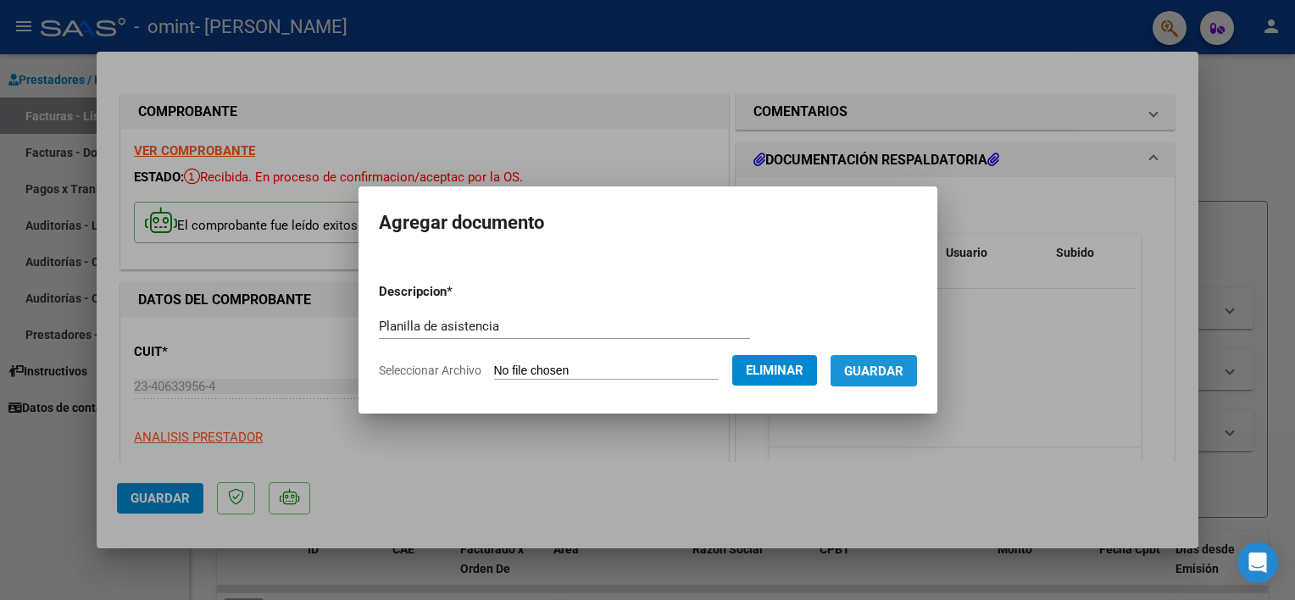
click at [912, 377] on button "Guardar" at bounding box center [874, 370] width 86 height 31
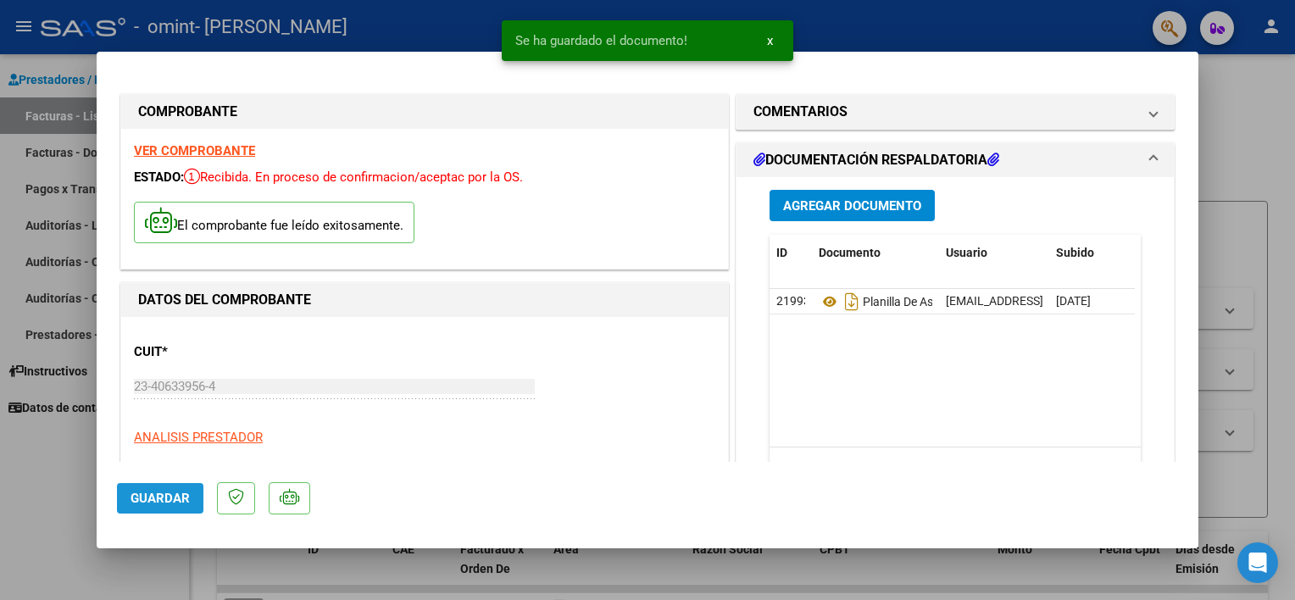
click at [150, 502] on span "Guardar" at bounding box center [160, 498] width 59 height 15
click at [1236, 81] on div at bounding box center [647, 300] width 1295 height 600
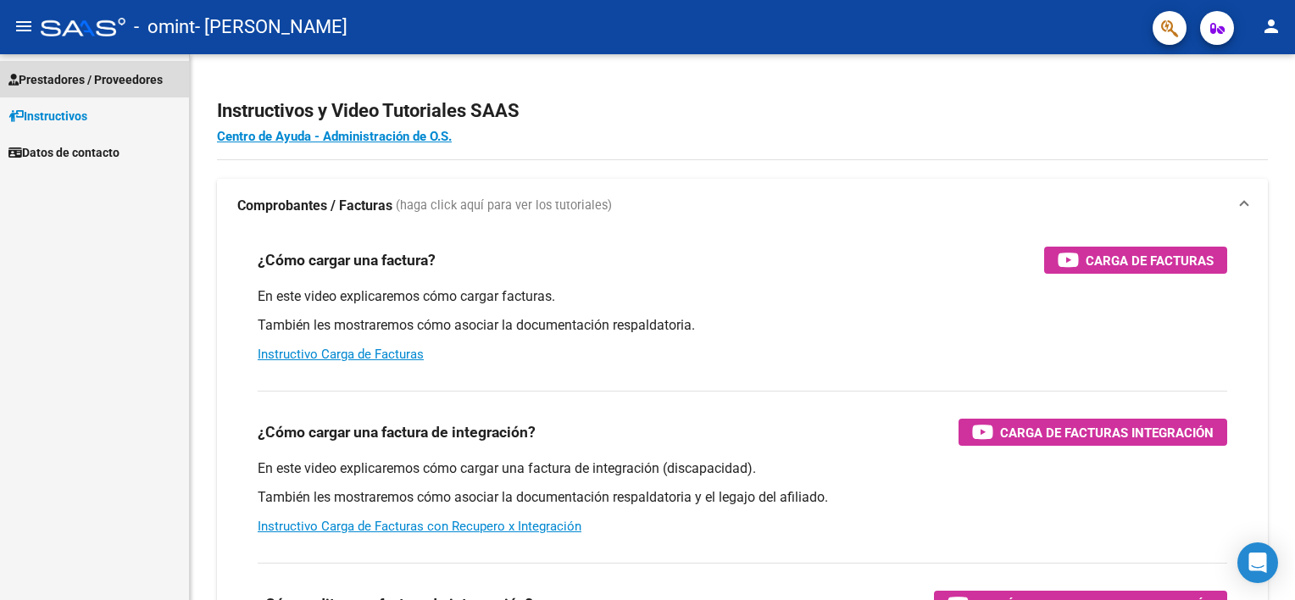
click at [52, 91] on link "Prestadores / Proveedores" at bounding box center [94, 79] width 189 height 36
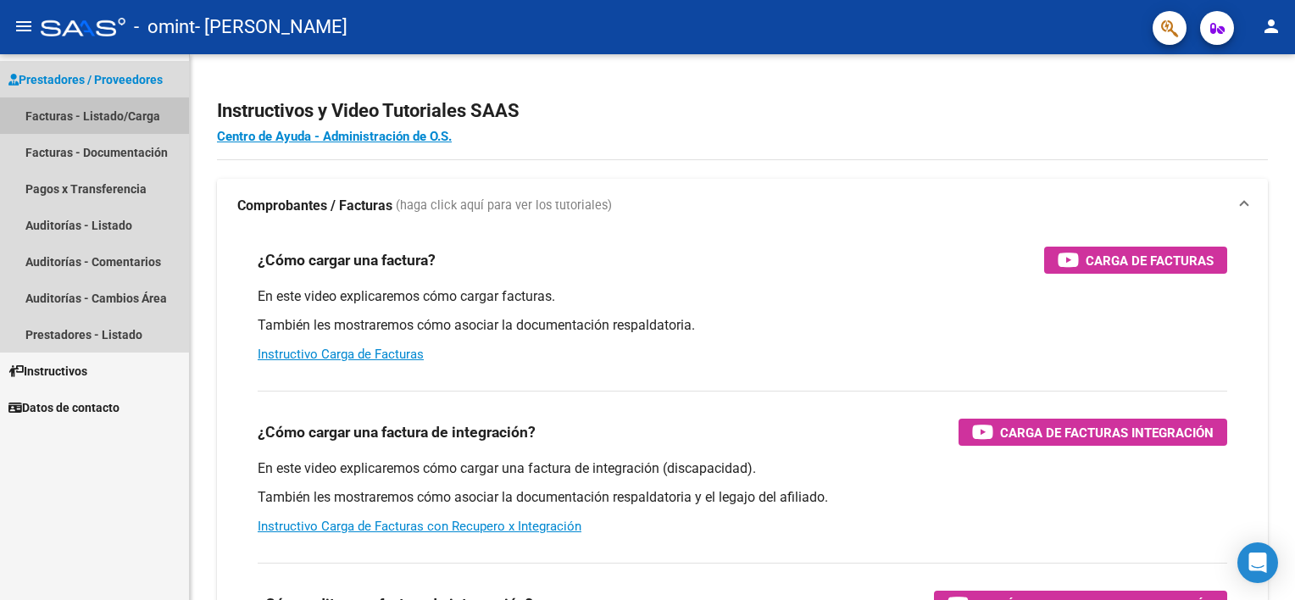
click at [75, 121] on link "Facturas - Listado/Carga" at bounding box center [94, 115] width 189 height 36
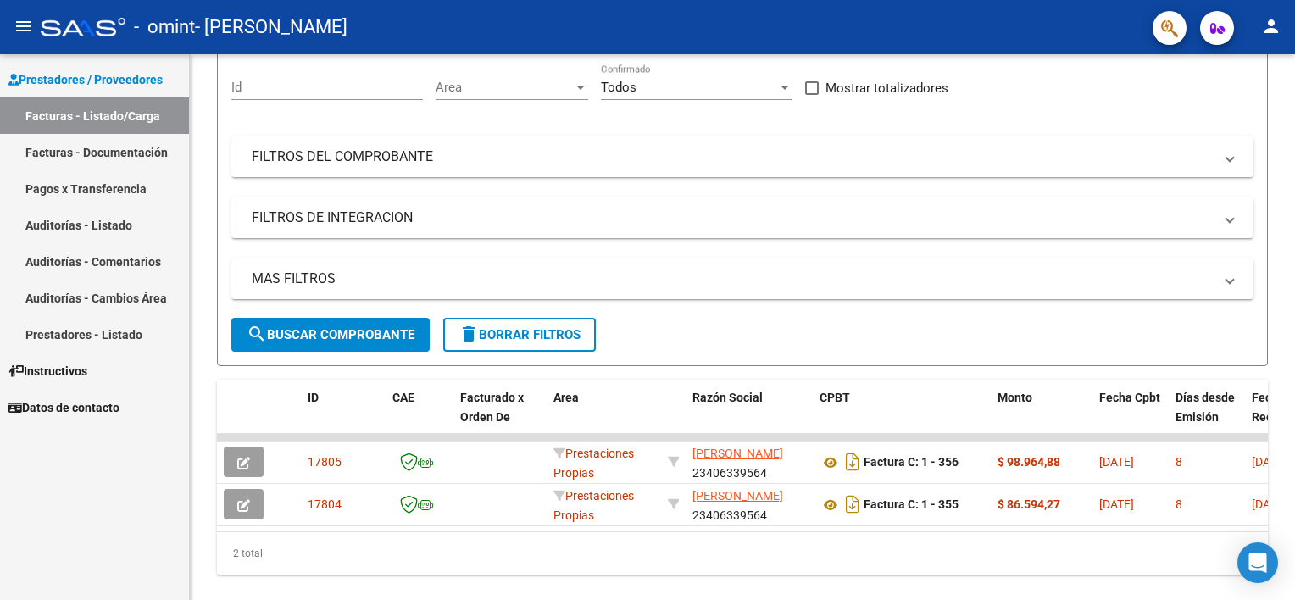
scroll to position [191, 0]
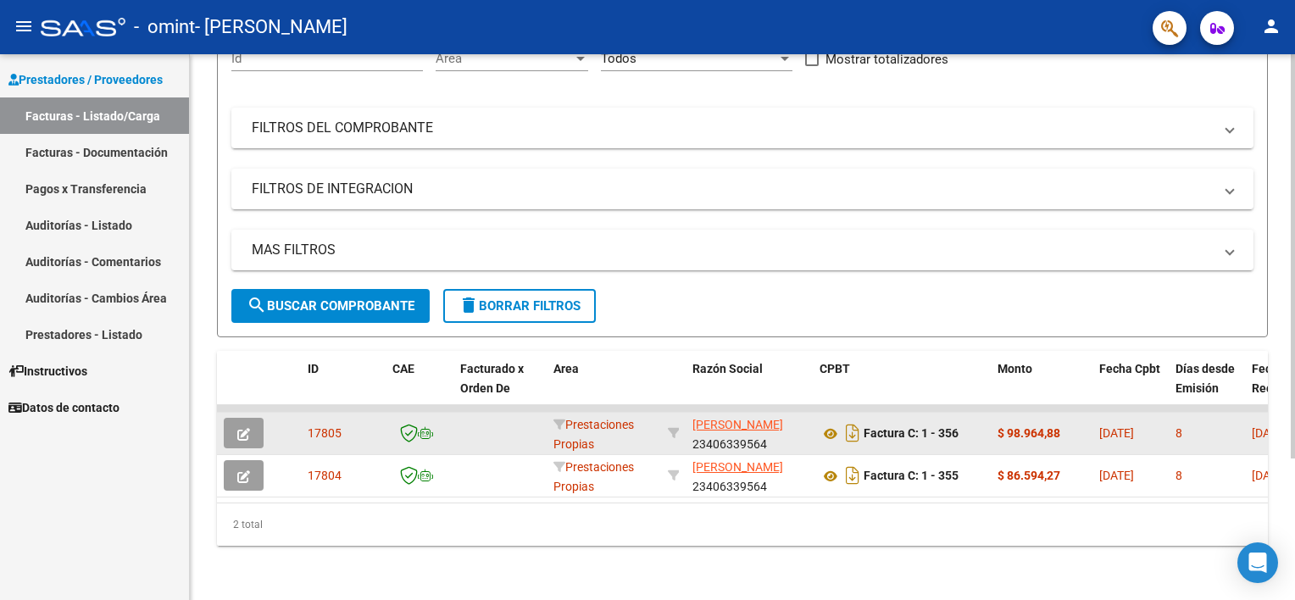
click at [655, 418] on datatable-body-cell "Prestaciones Propias" at bounding box center [604, 434] width 114 height 42
click at [251, 431] on button "button" at bounding box center [244, 433] width 40 height 31
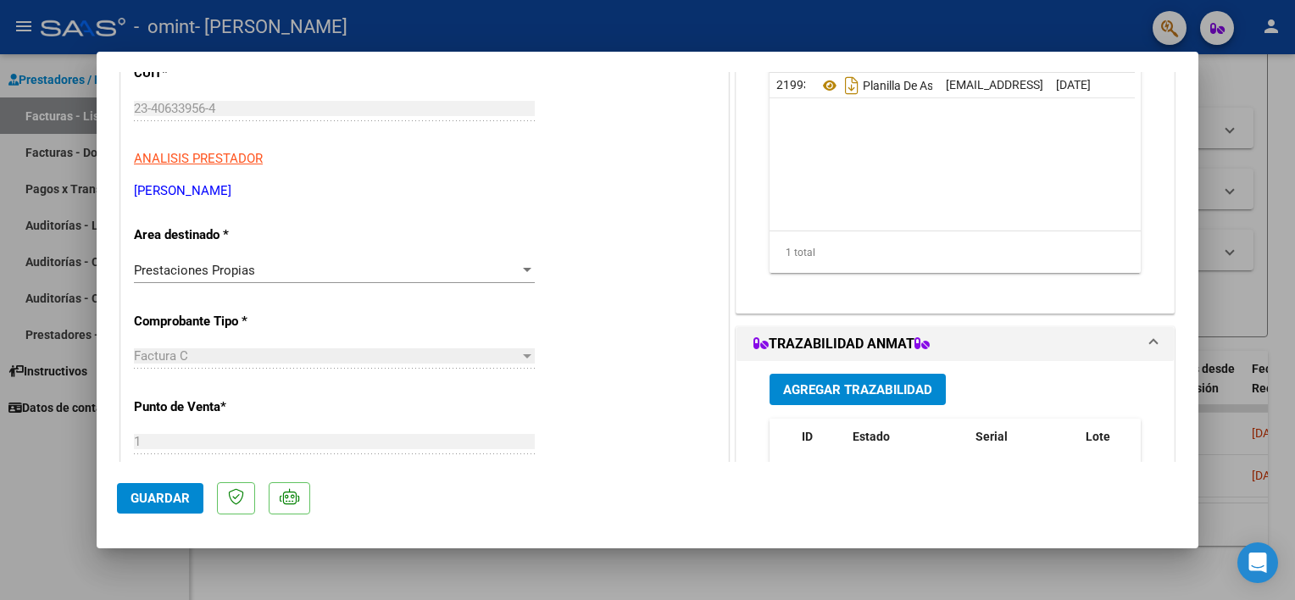
scroll to position [217, 0]
click at [292, 273] on div "Prestaciones Propias" at bounding box center [327, 269] width 386 height 15
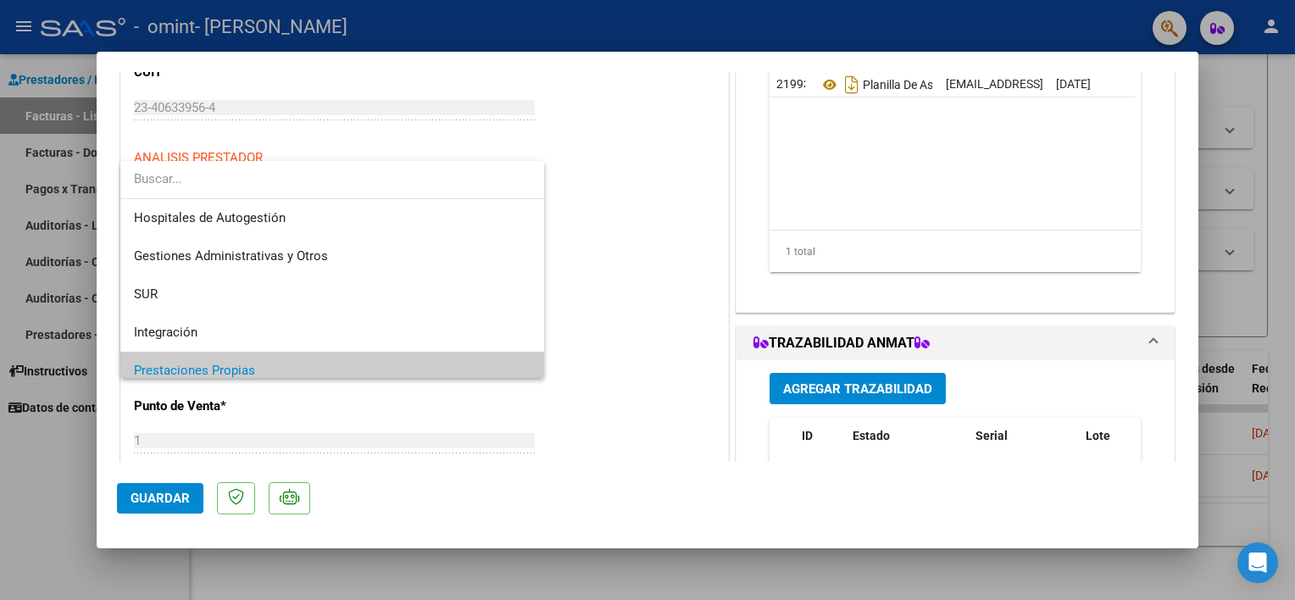
scroll to position [101, 0]
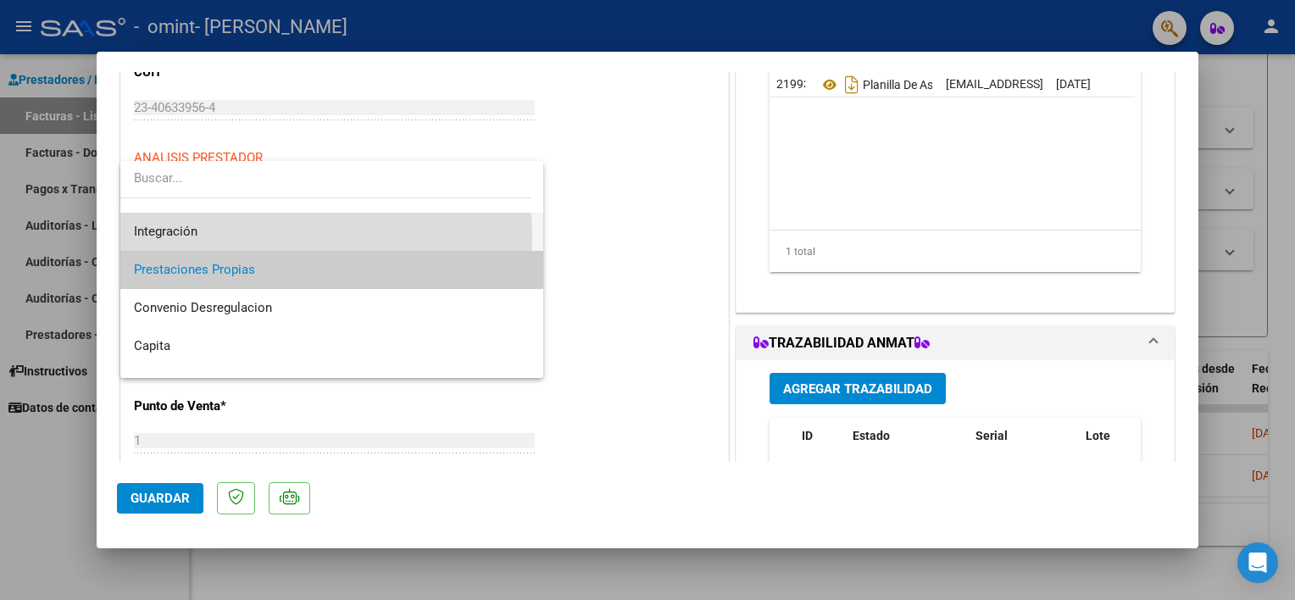
click at [256, 237] on span "Integración" at bounding box center [332, 232] width 397 height 38
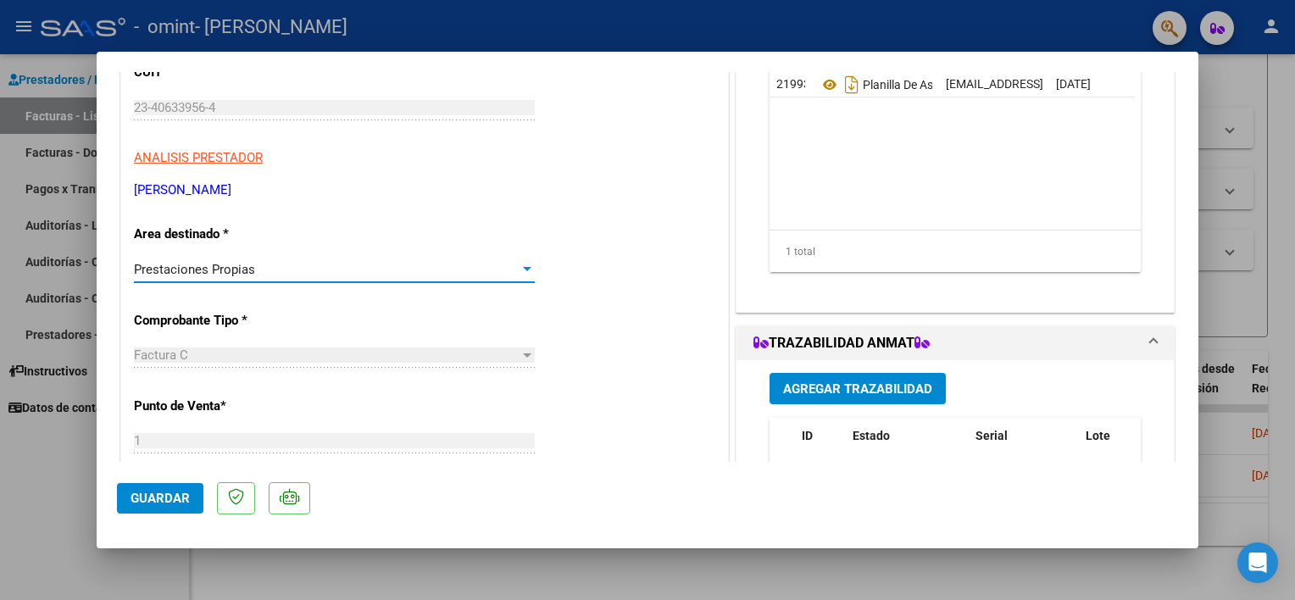
scroll to position [114, 0]
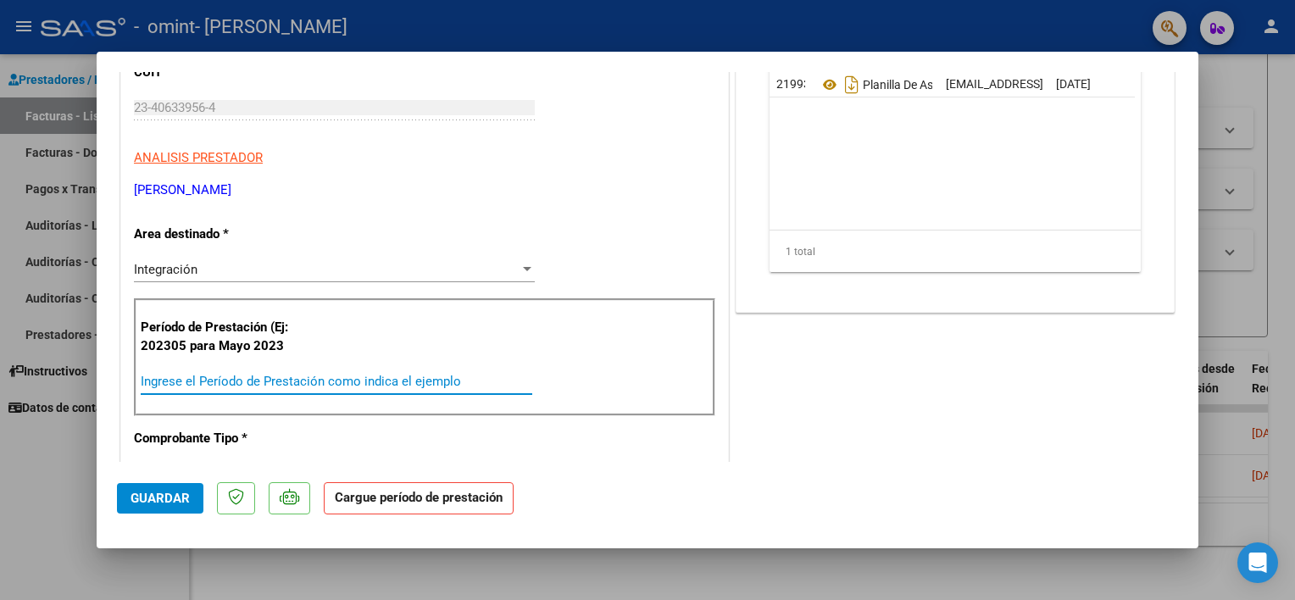
click at [282, 374] on input "Ingrese el Período de Prestación como indica el ejemplo" at bounding box center [337, 381] width 392 height 15
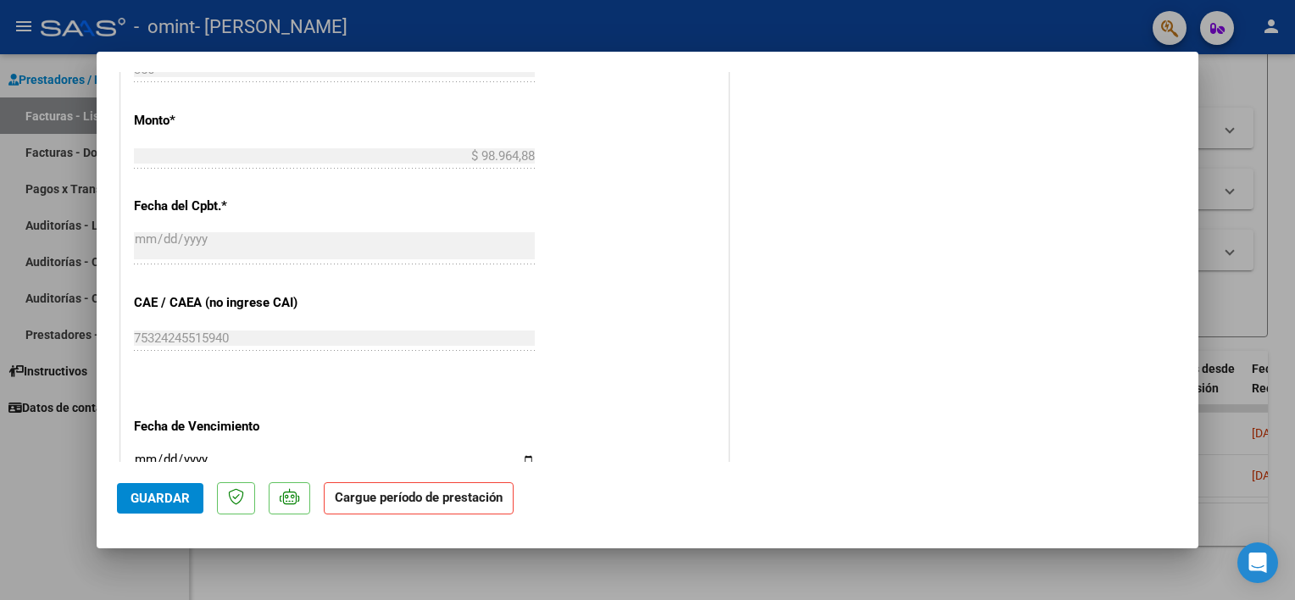
scroll to position [732, 0]
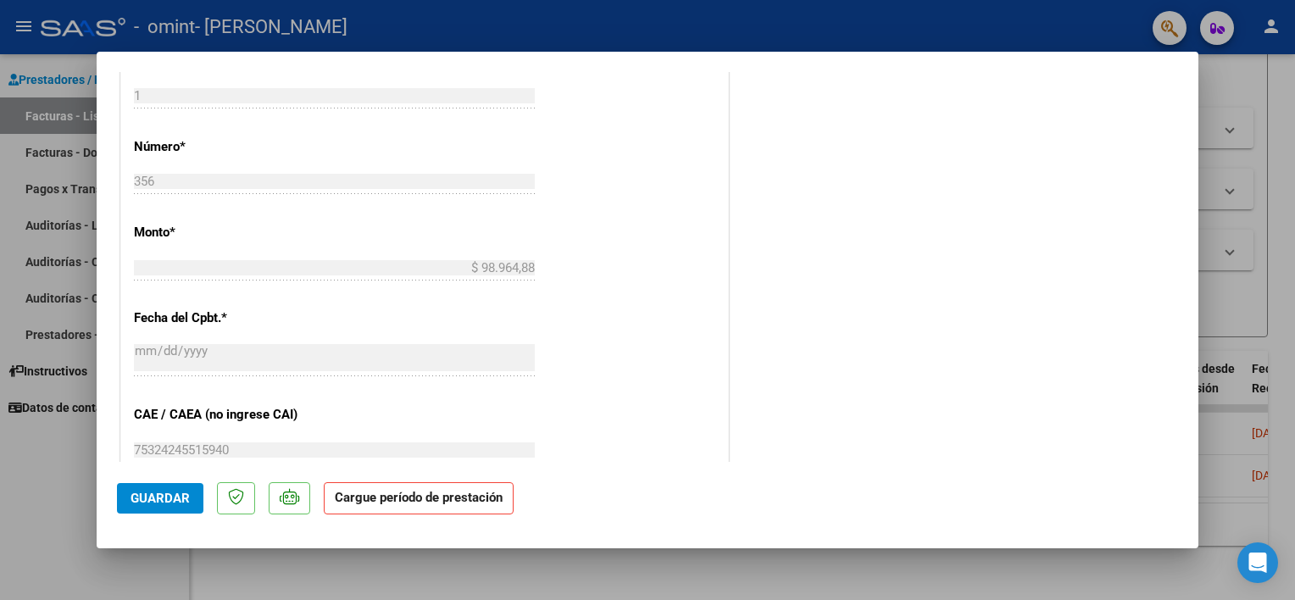
click at [485, 331] on div "CUIT * 23-40633956-4 Ingresar CUIT ANALISIS PRESTADOR GARELLI [PERSON_NAME] Are…" at bounding box center [424, 186] width 607 height 1224
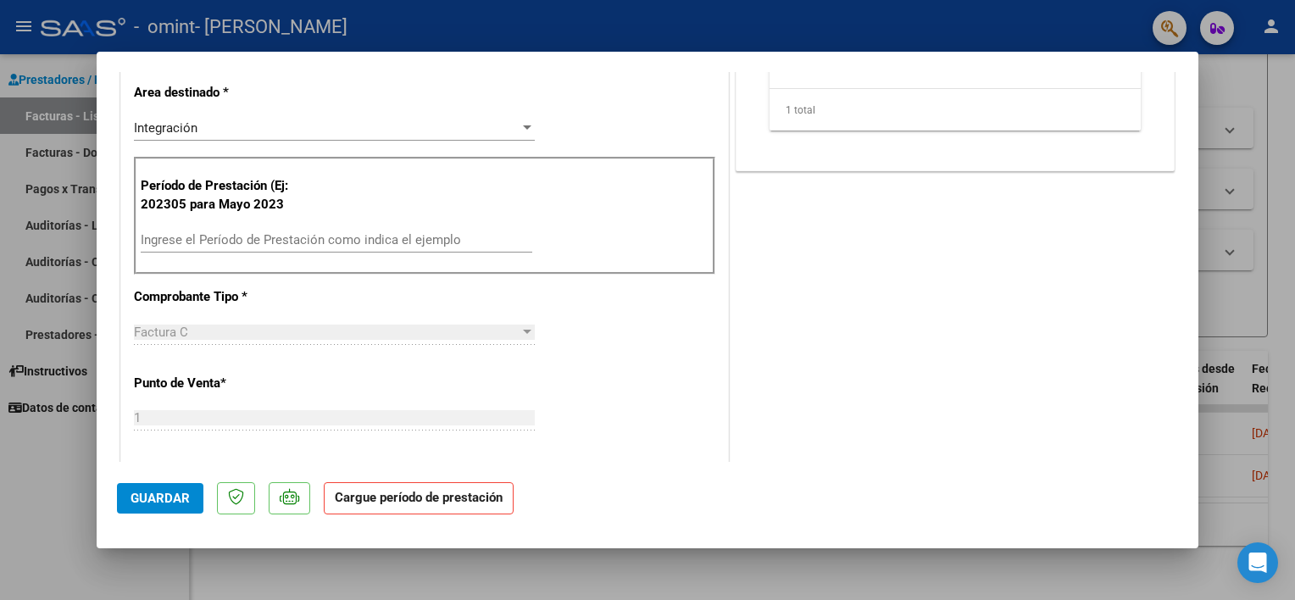
scroll to position [352, 0]
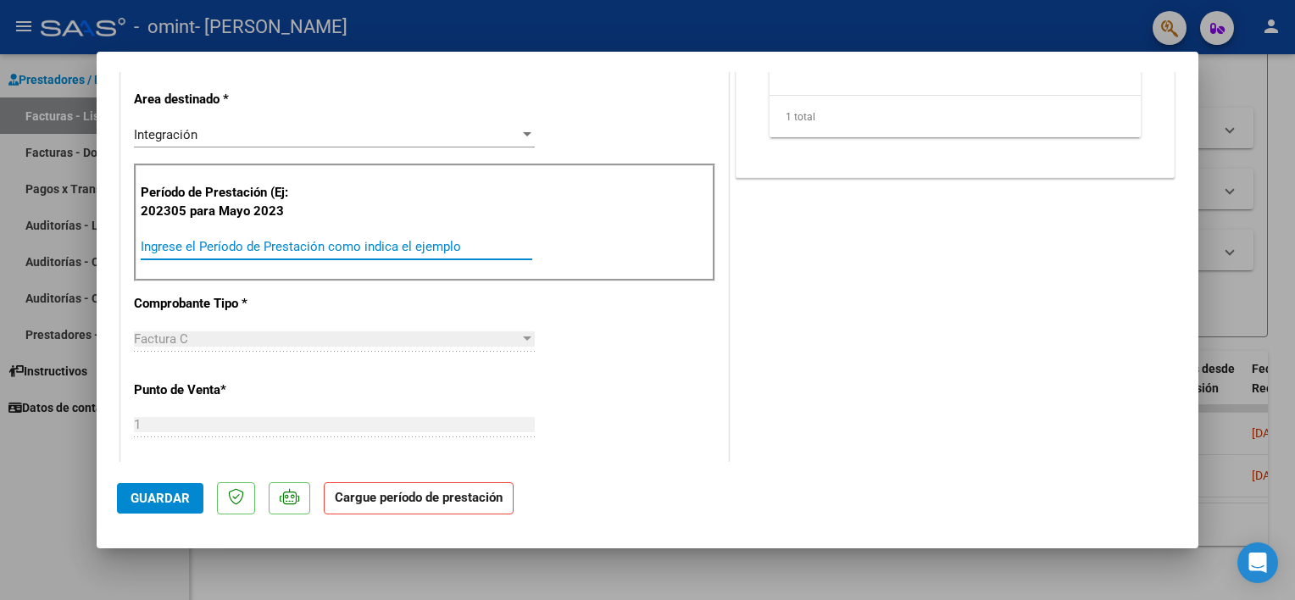
click at [359, 239] on input "Ingrese el Período de Prestación como indica el ejemplo" at bounding box center [337, 246] width 392 height 15
click at [302, 239] on input "Ingrese el Período de Prestación como indica el ejemplo" at bounding box center [337, 246] width 392 height 15
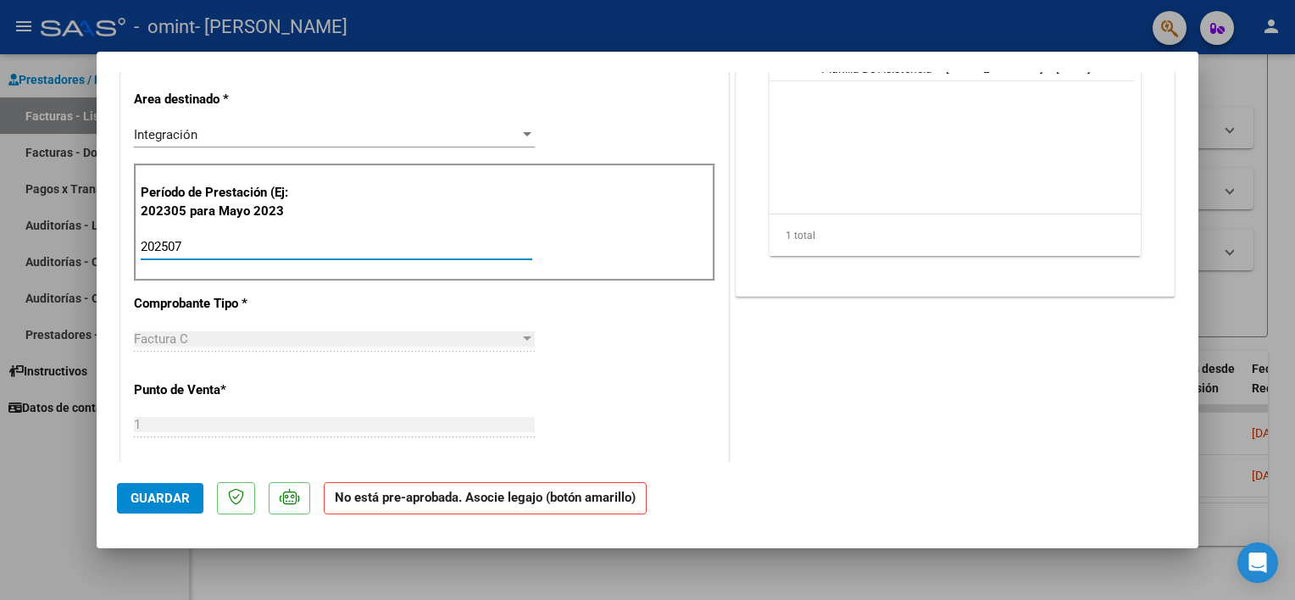
type input "202507"
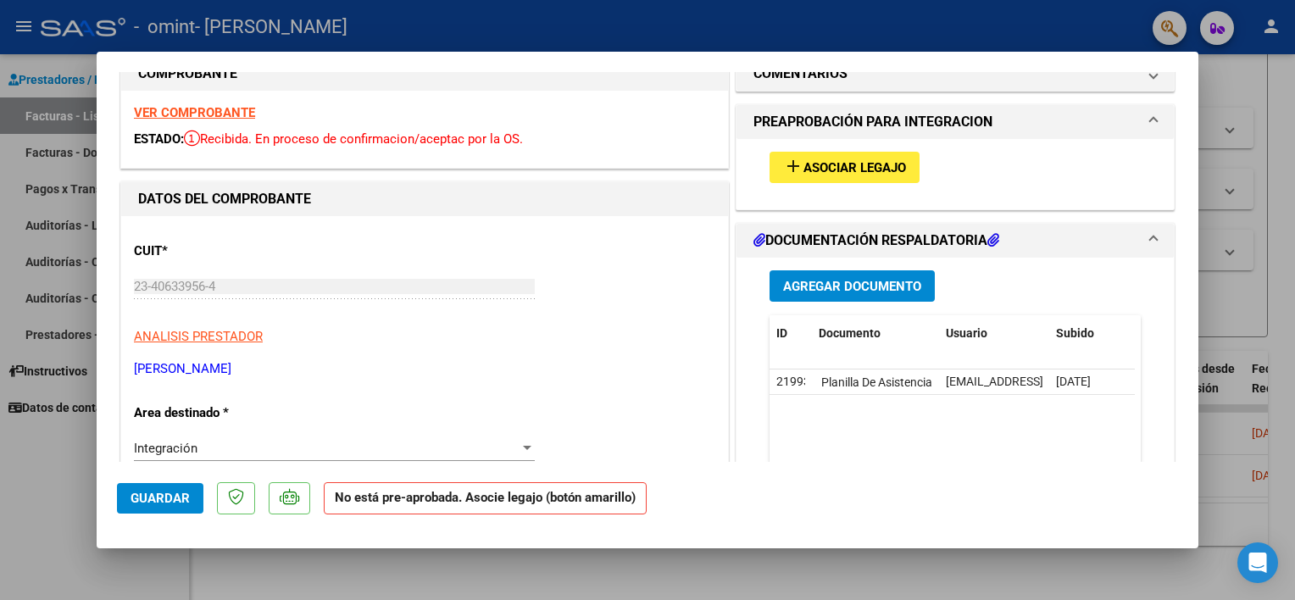
scroll to position [12, 0]
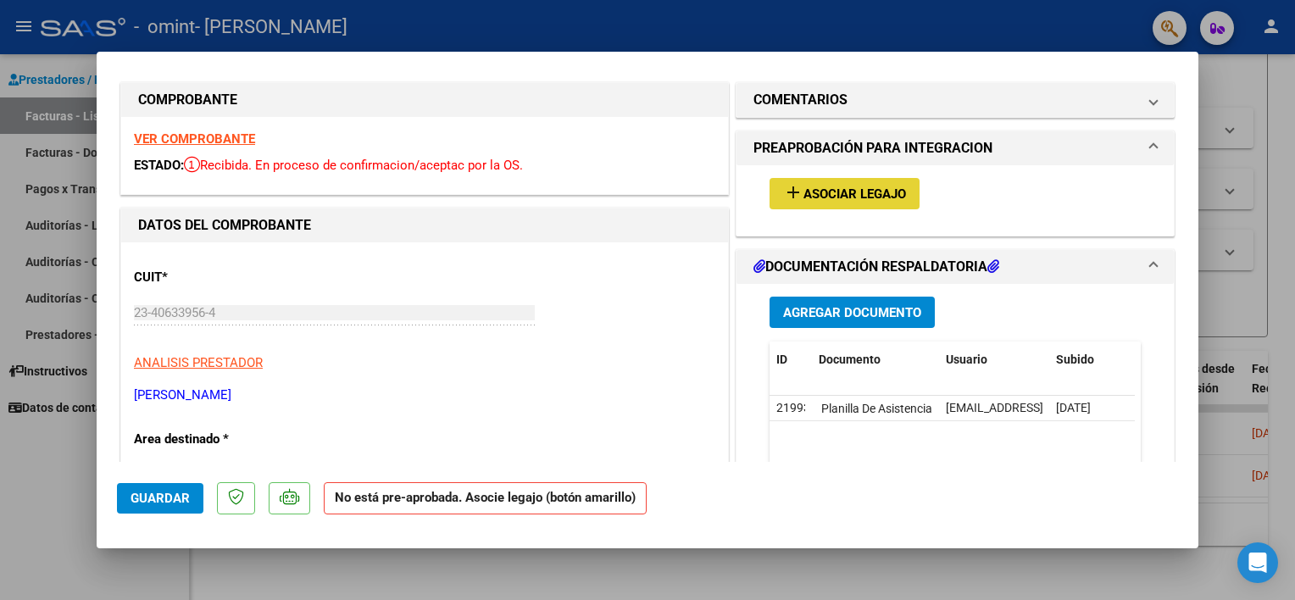
click at [794, 195] on mat-icon "add" at bounding box center [793, 192] width 20 height 20
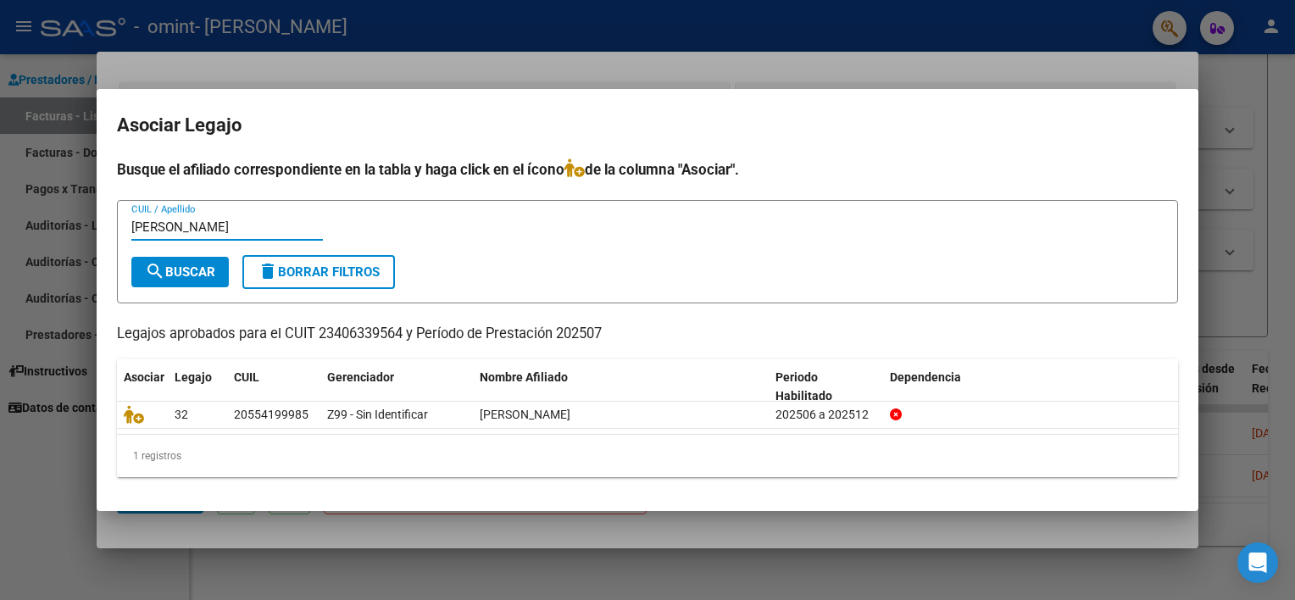
type input "[PERSON_NAME]"
click at [199, 275] on span "search Buscar" at bounding box center [180, 271] width 70 height 15
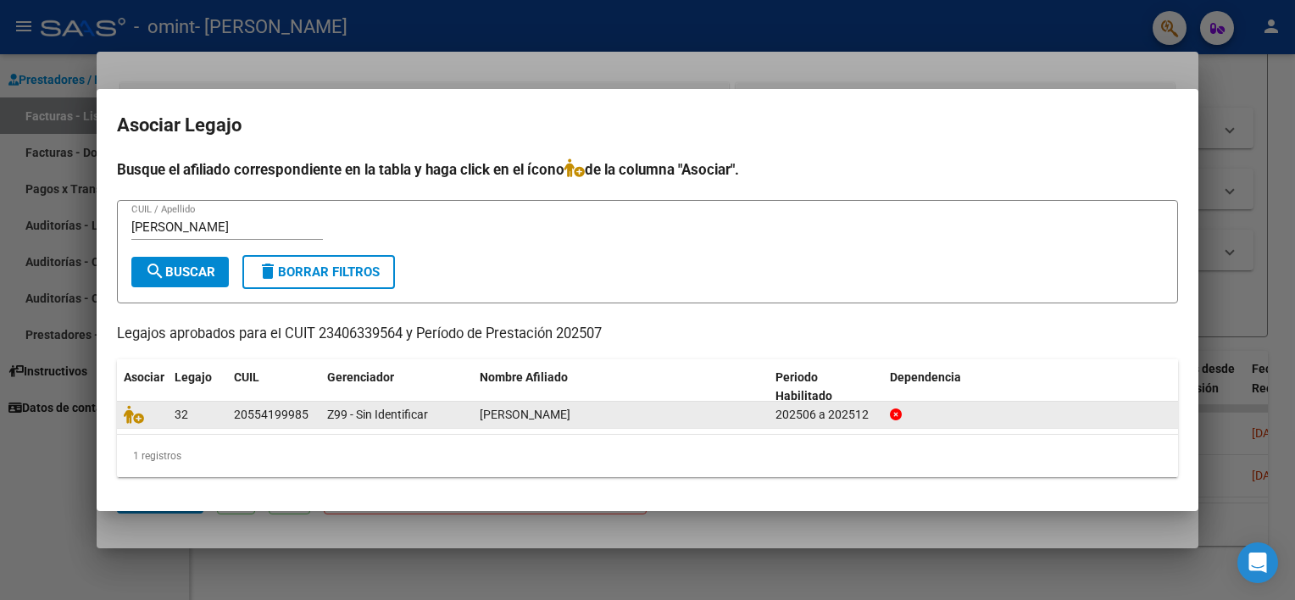
click at [319, 413] on datatable-body-cell "20554199985" at bounding box center [273, 415] width 93 height 26
click at [531, 420] on span "[PERSON_NAME]" at bounding box center [525, 415] width 91 height 14
drag, startPoint x: 531, startPoint y: 420, endPoint x: 588, endPoint y: 414, distance: 57.9
click at [588, 414] on div "[PERSON_NAME]" at bounding box center [621, 414] width 282 height 19
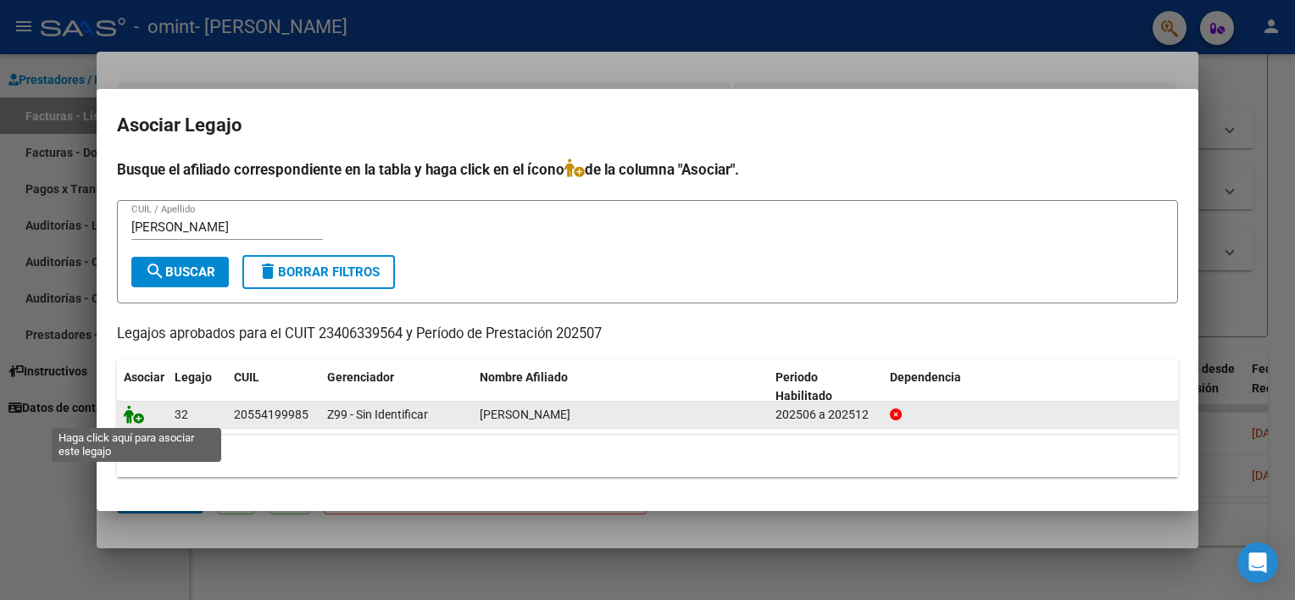
click at [138, 415] on icon at bounding box center [134, 414] width 20 height 19
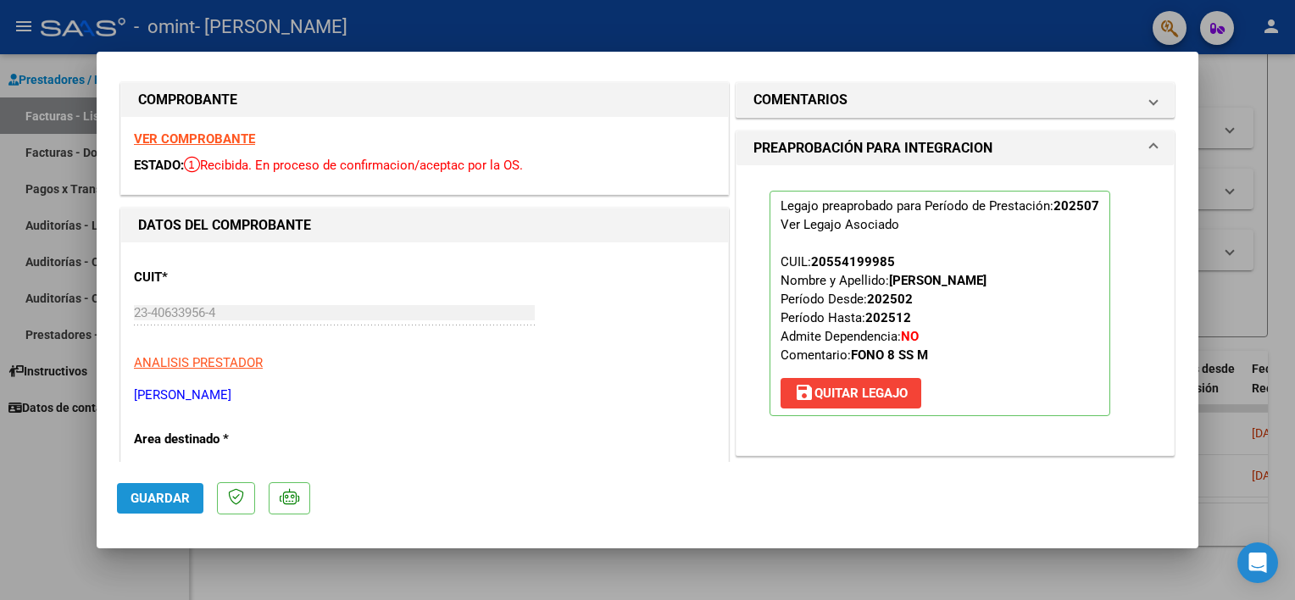
click at [166, 500] on span "Guardar" at bounding box center [160, 498] width 59 height 15
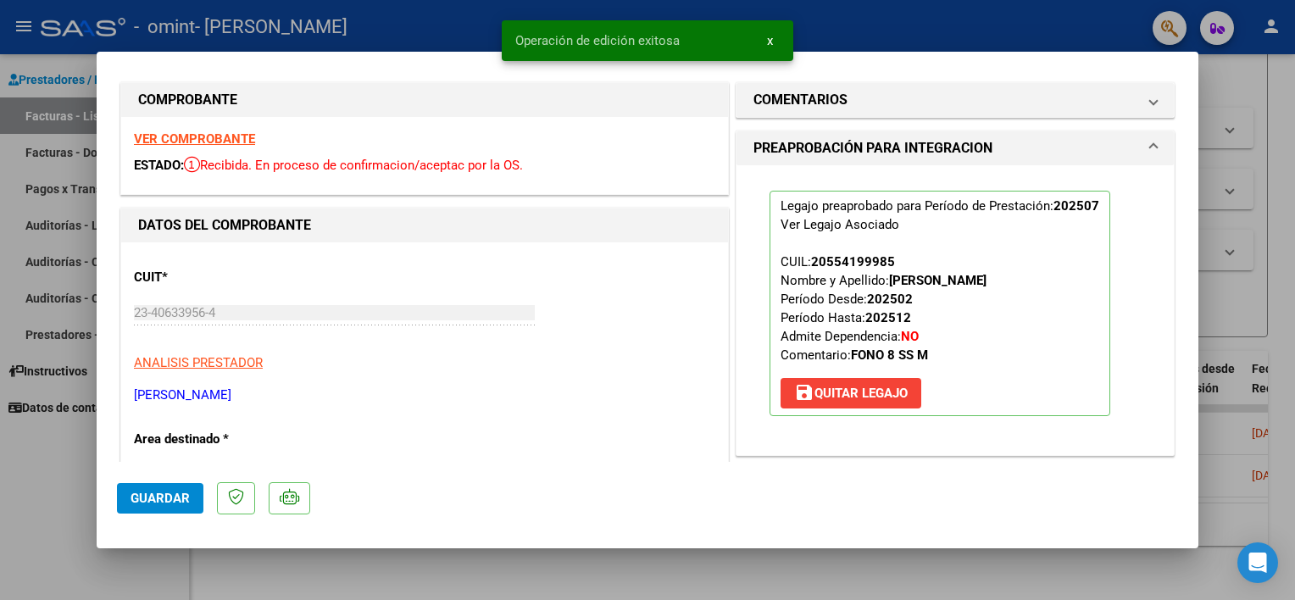
click at [36, 506] on div at bounding box center [647, 300] width 1295 height 600
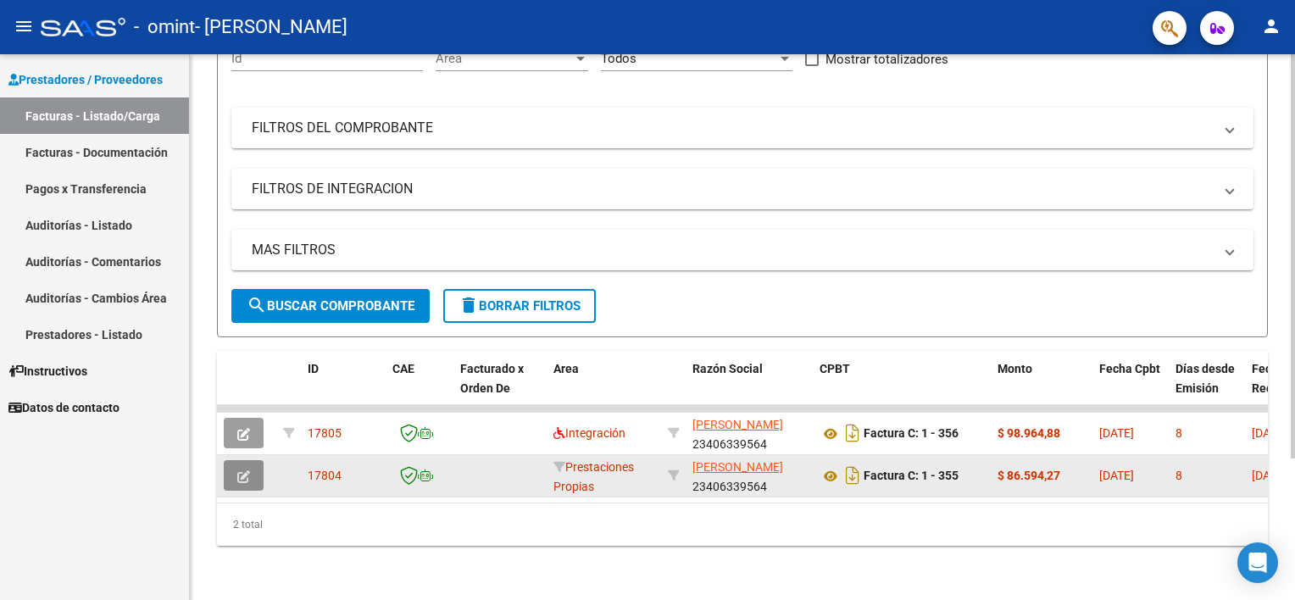
click at [241, 470] on icon "button" at bounding box center [243, 476] width 13 height 13
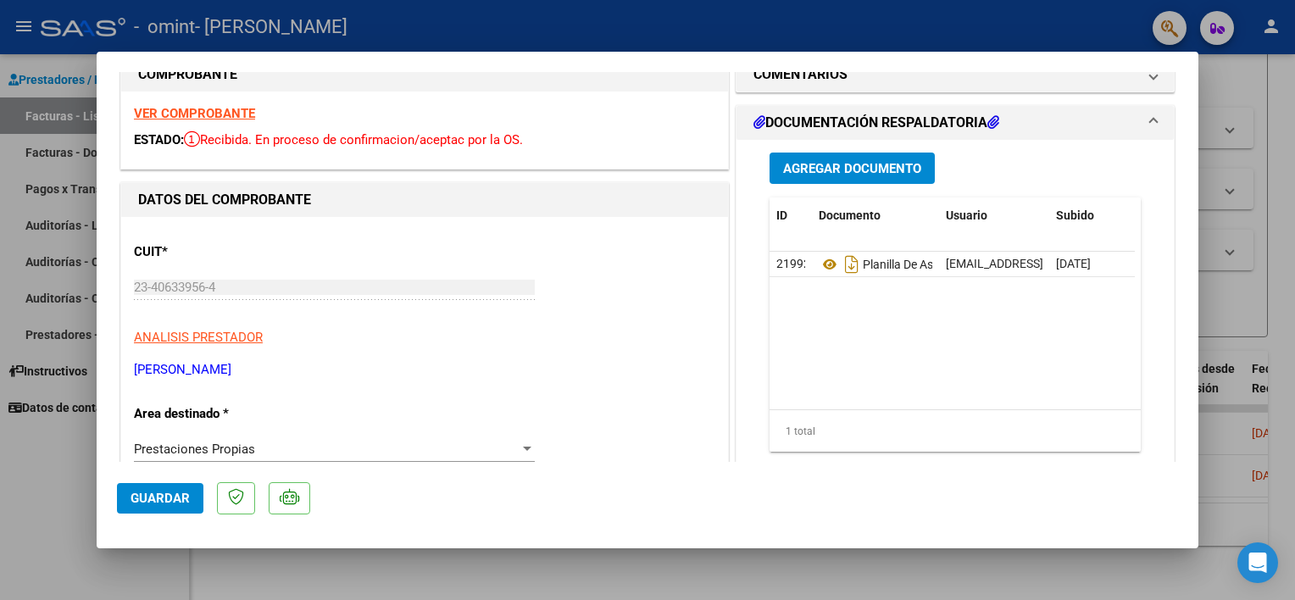
scroll to position [200, 0]
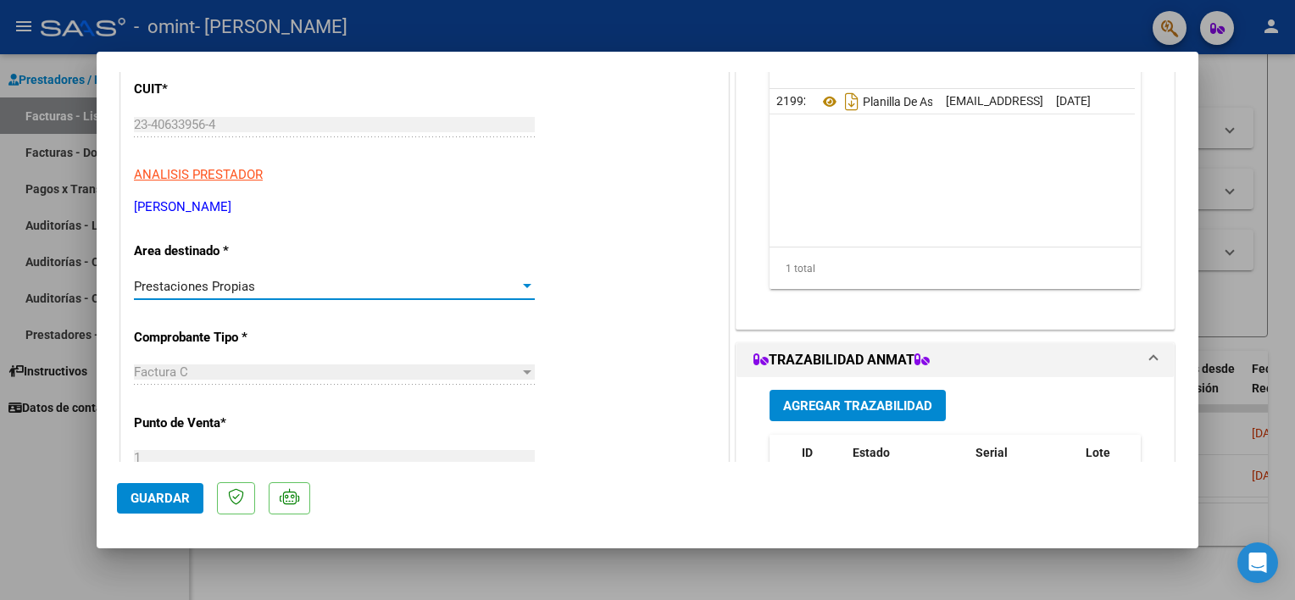
click at [259, 279] on div "Prestaciones Propias" at bounding box center [327, 286] width 386 height 15
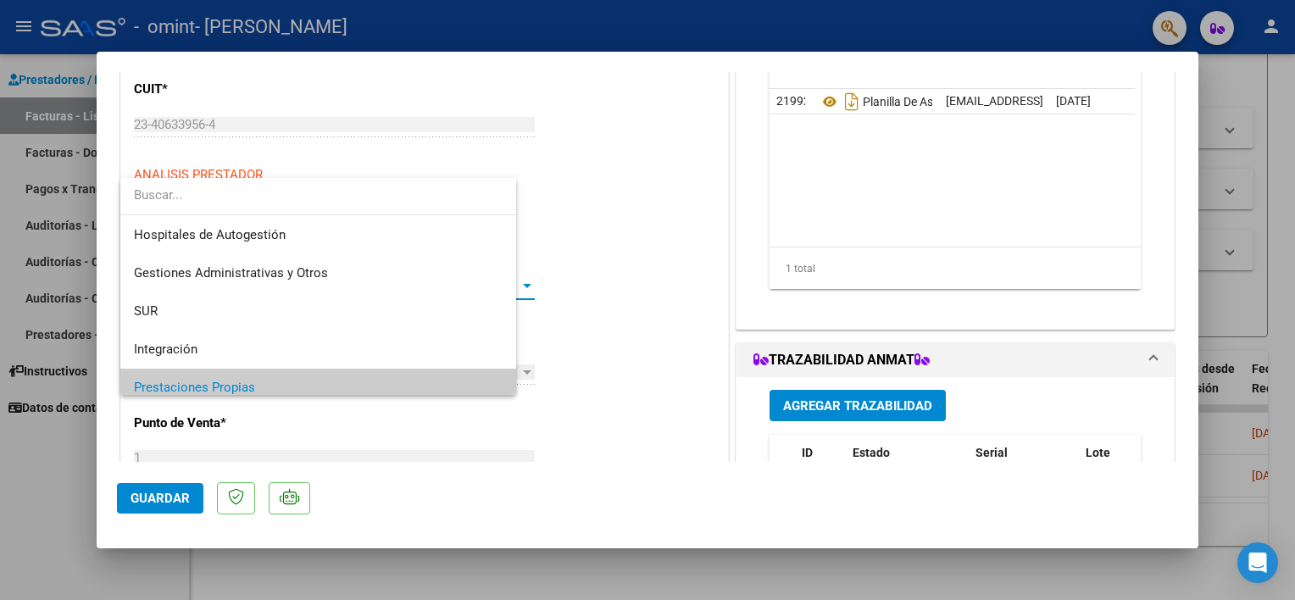
scroll to position [101, 0]
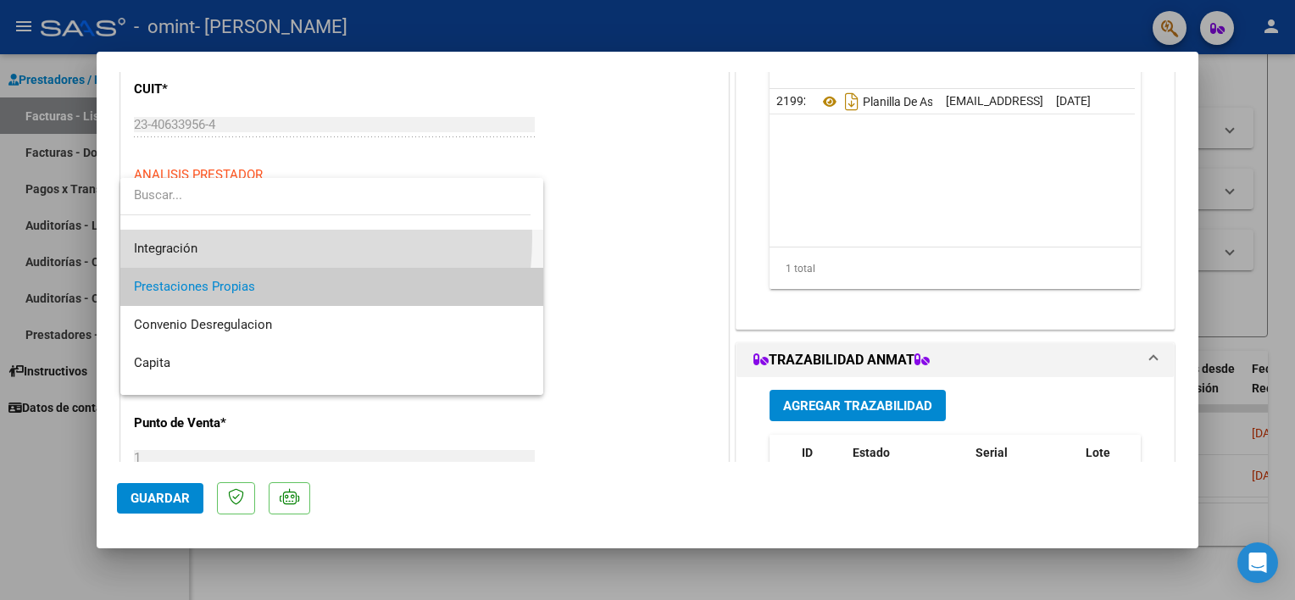
click at [207, 237] on span "Integración" at bounding box center [332, 249] width 397 height 38
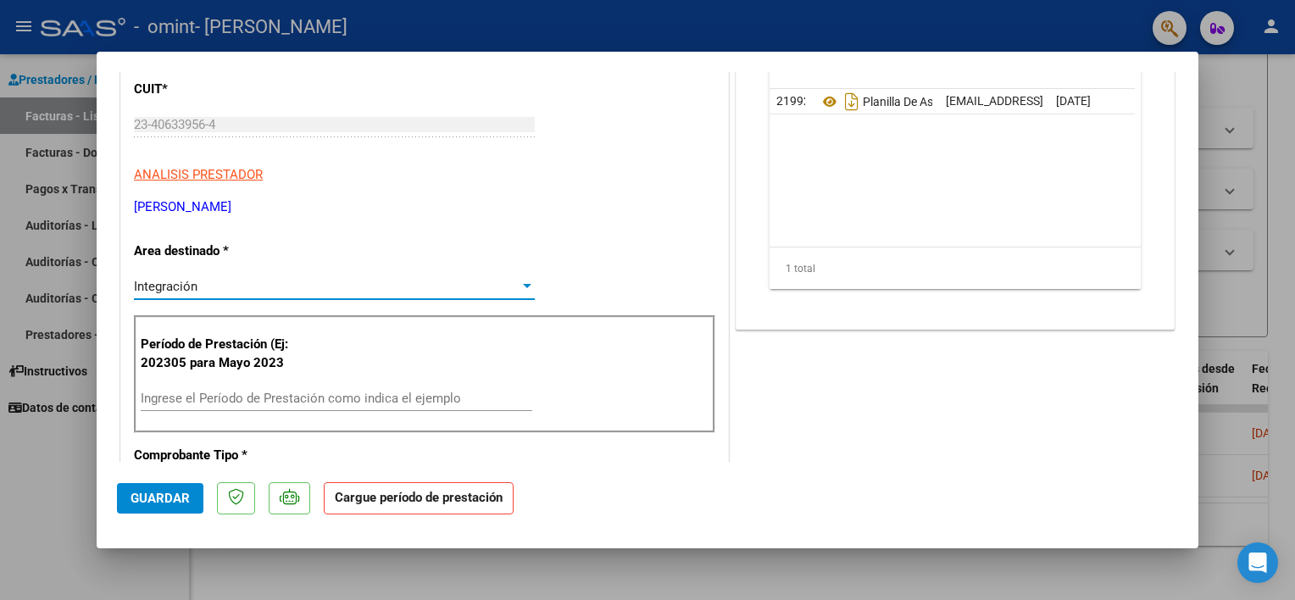
scroll to position [315, 0]
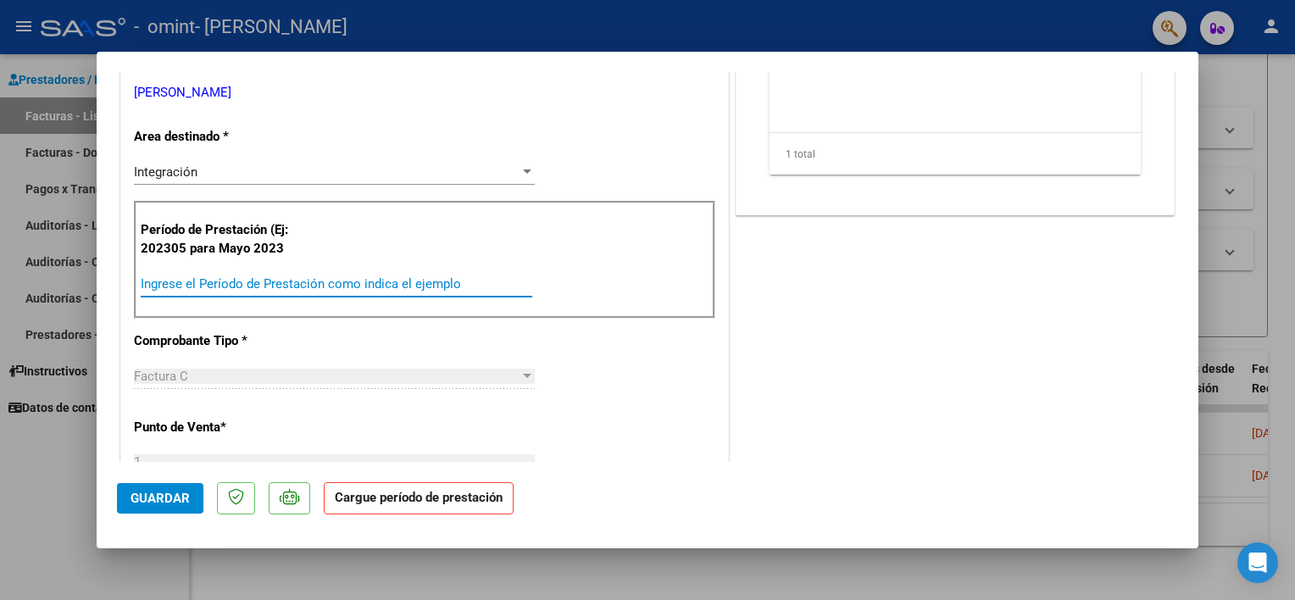
click at [284, 279] on input "Ingrese el Período de Prestación como indica el ejemplo" at bounding box center [337, 283] width 392 height 15
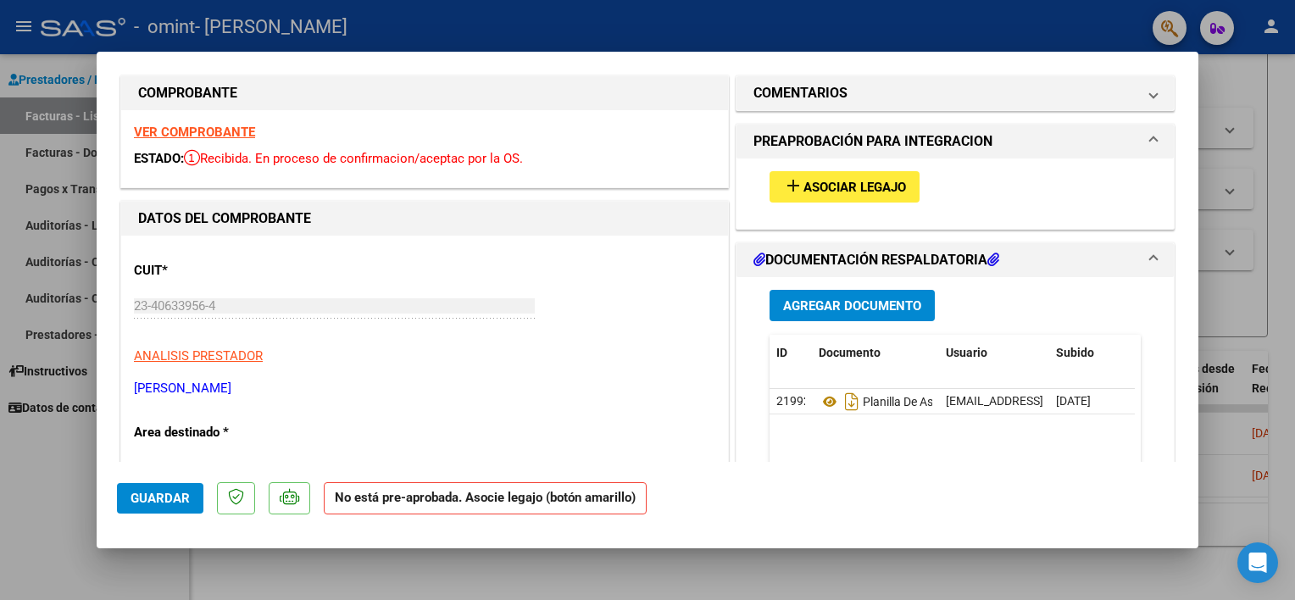
scroll to position [13, 0]
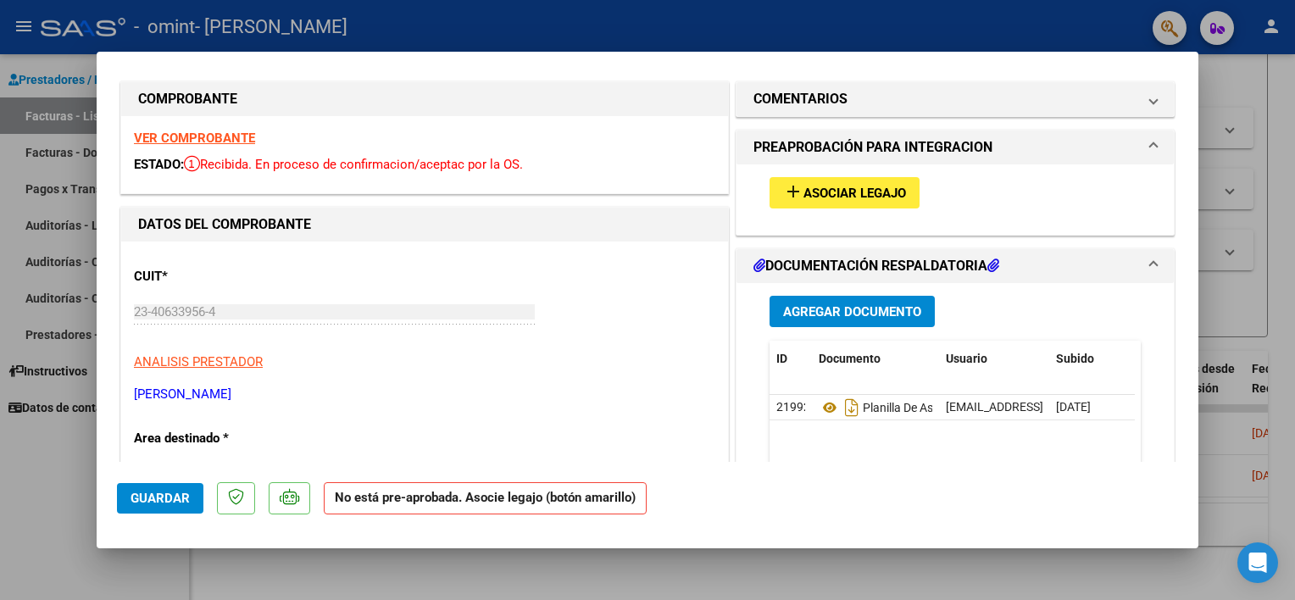
type input "202506"
click at [844, 199] on span "Asociar Legajo" at bounding box center [855, 193] width 103 height 15
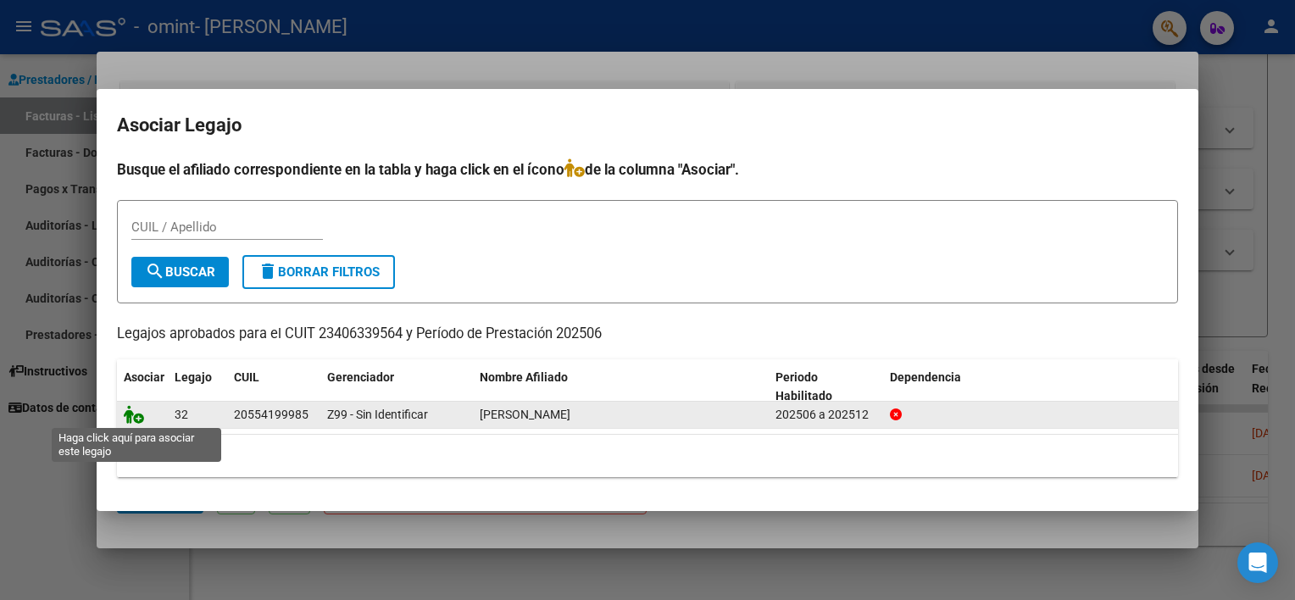
click at [136, 419] on icon at bounding box center [134, 414] width 20 height 19
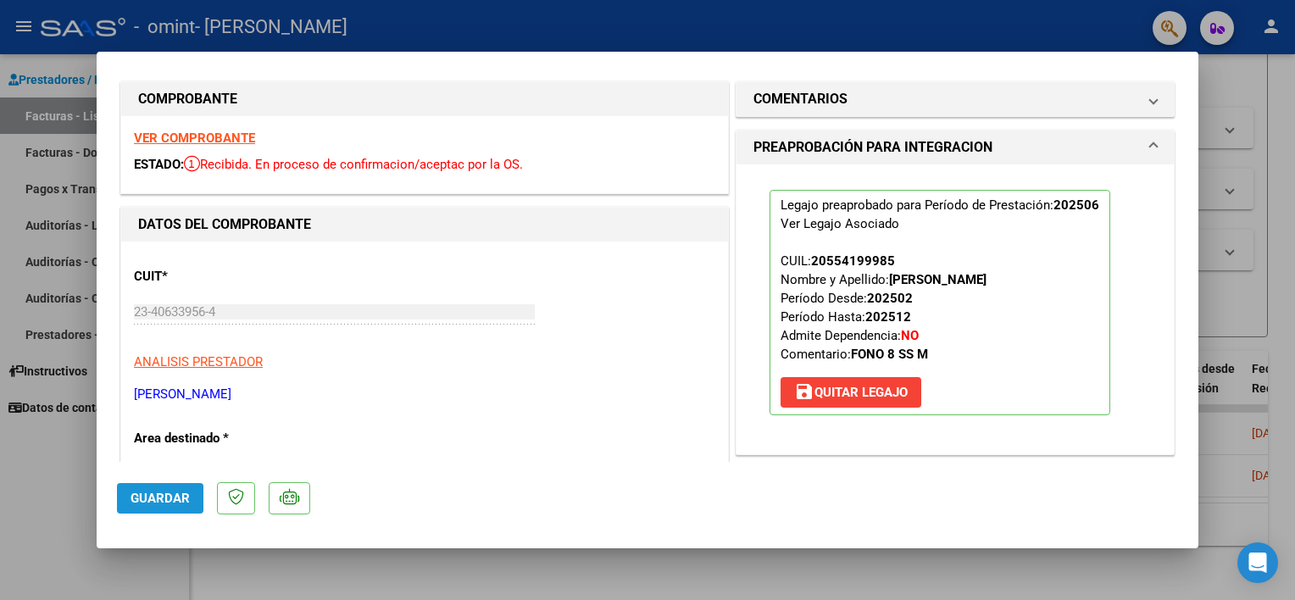
click at [142, 507] on button "Guardar" at bounding box center [160, 498] width 86 height 31
click at [146, 515] on mat-dialog-actions "Guardar" at bounding box center [647, 495] width 1061 height 67
click at [134, 502] on span "Guardar" at bounding box center [160, 498] width 59 height 15
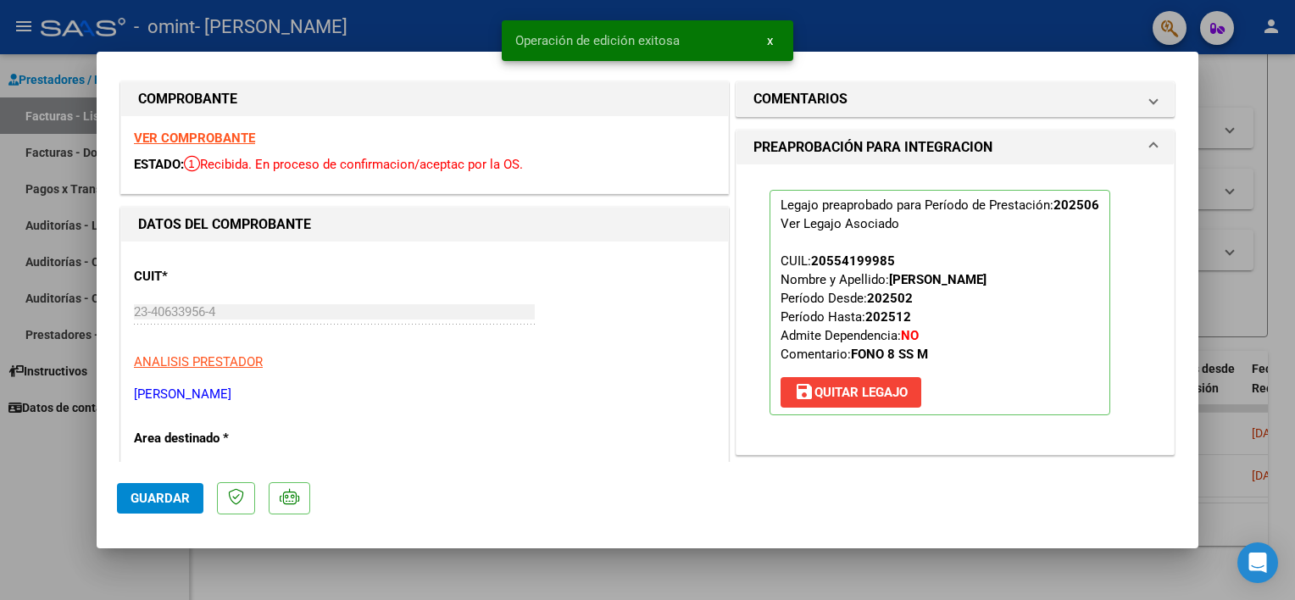
click at [55, 514] on div at bounding box center [647, 300] width 1295 height 600
